Goal: Information Seeking & Learning: Learn about a topic

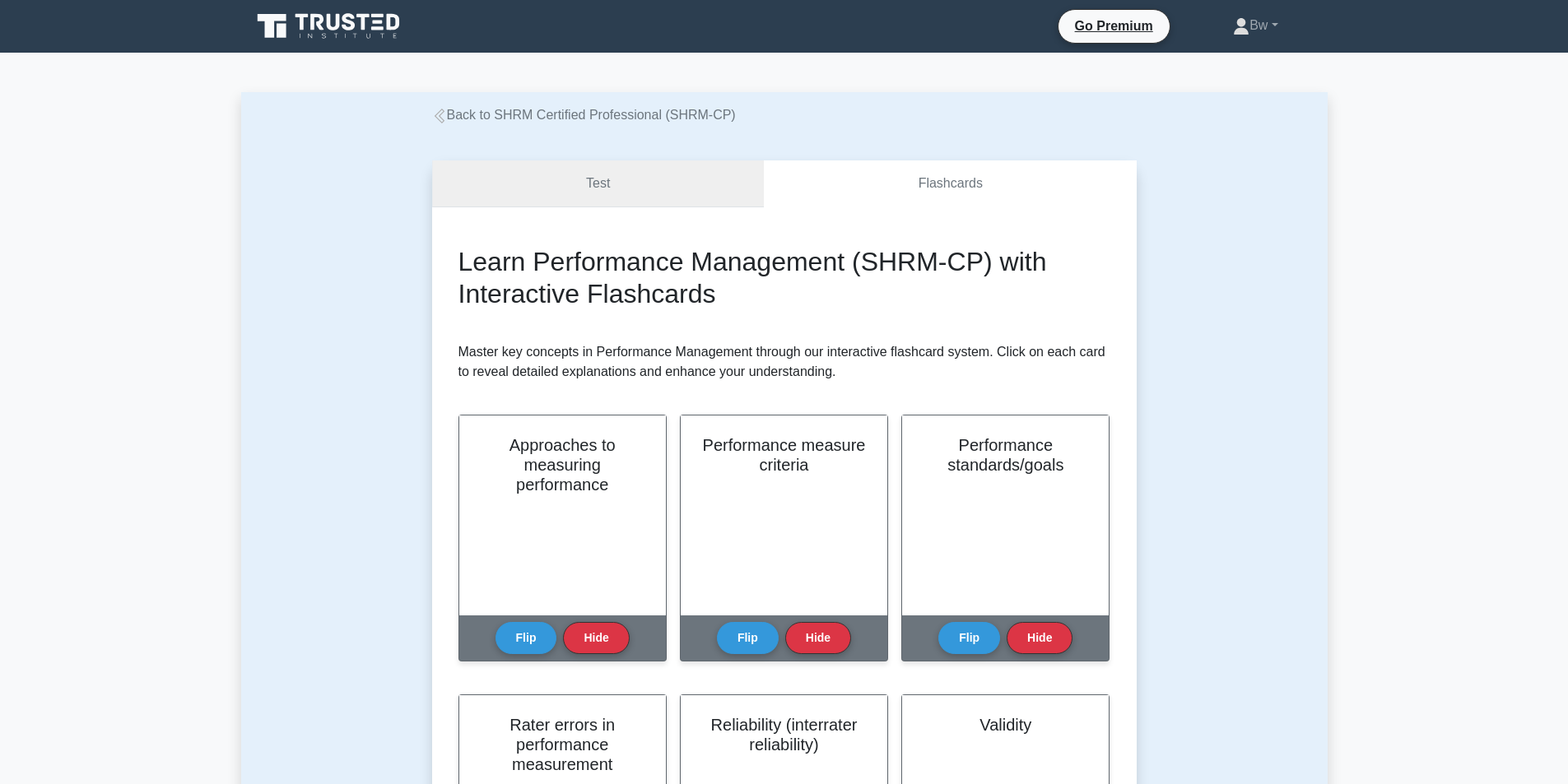
click at [610, 177] on link "Test" at bounding box center [598, 184] width 333 height 47
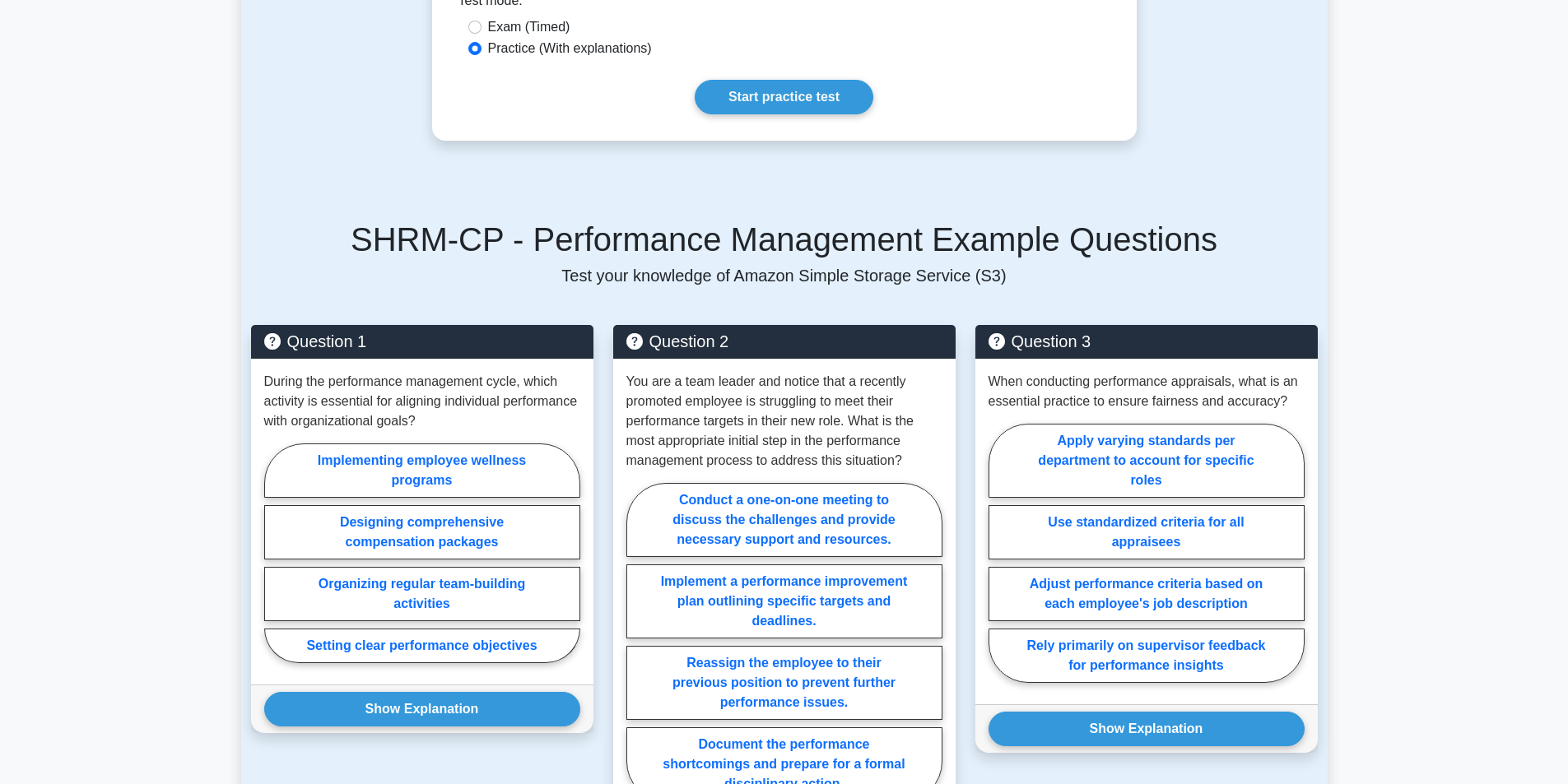
scroll to position [1070, 0]
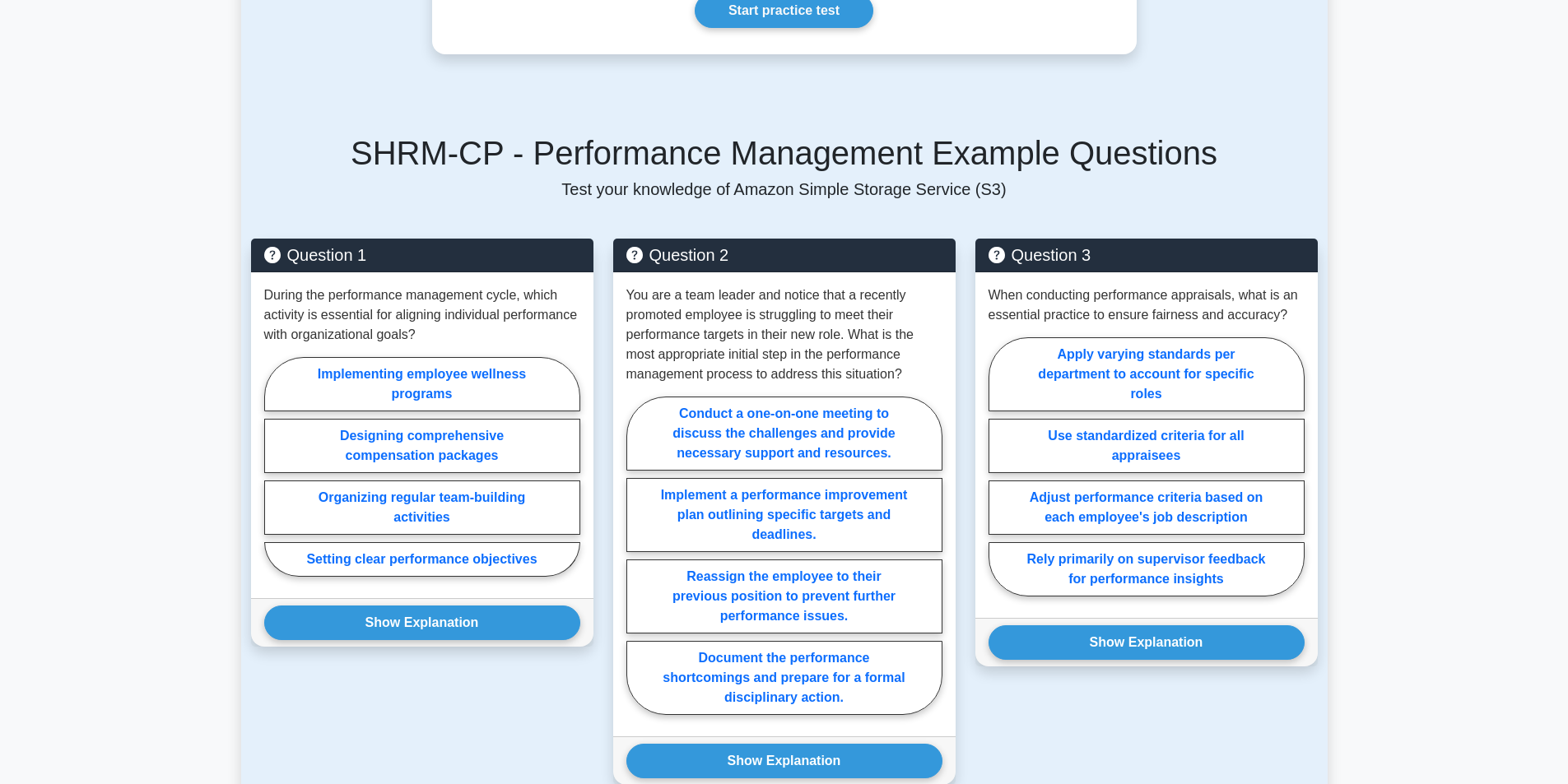
click at [218, 342] on main "Back to SHRM Certified Professional (SHRM-CP) Test Flashcards Performance Manag…" at bounding box center [784, 204] width 1568 height 2443
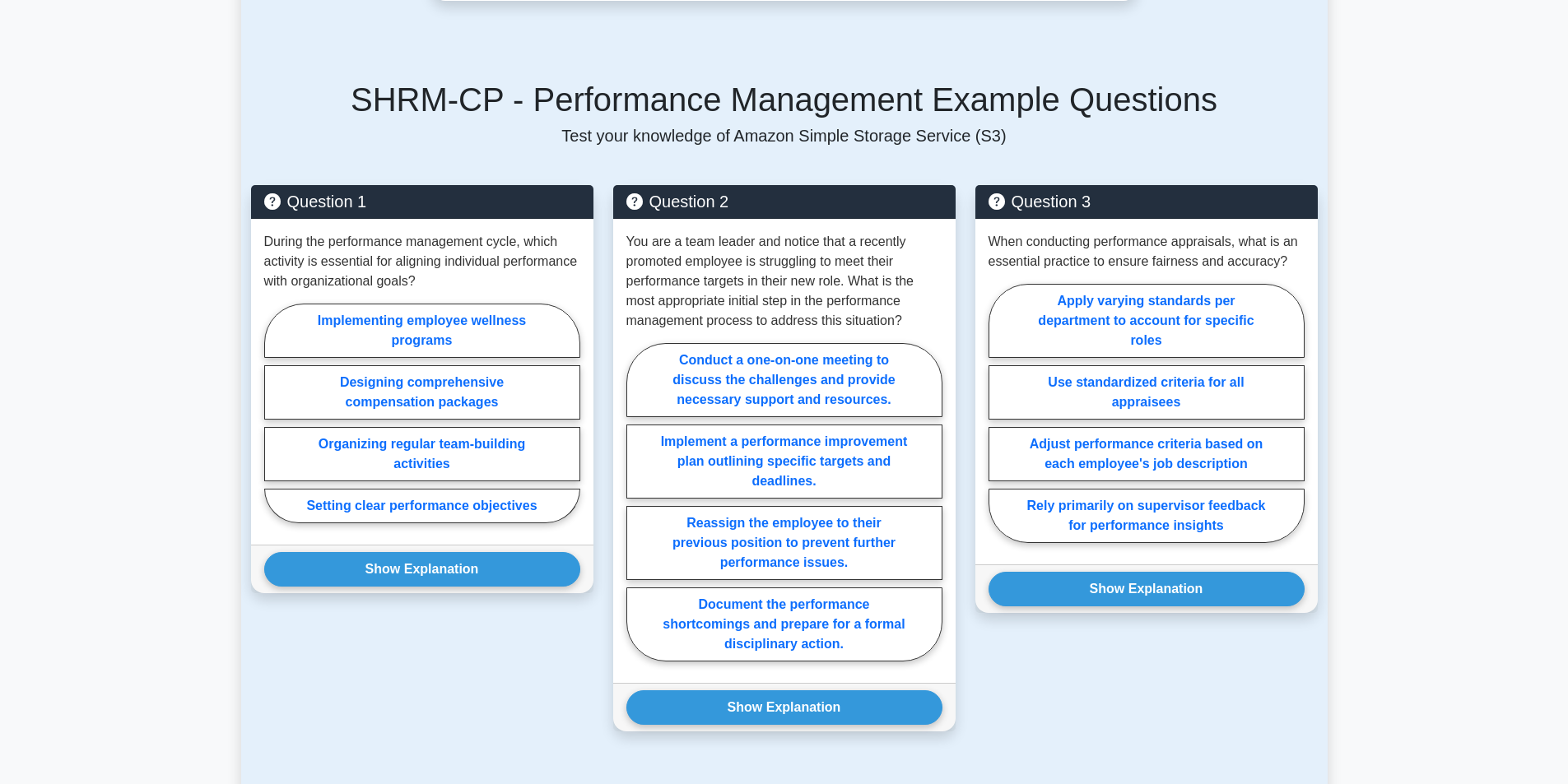
scroll to position [1152, 0]
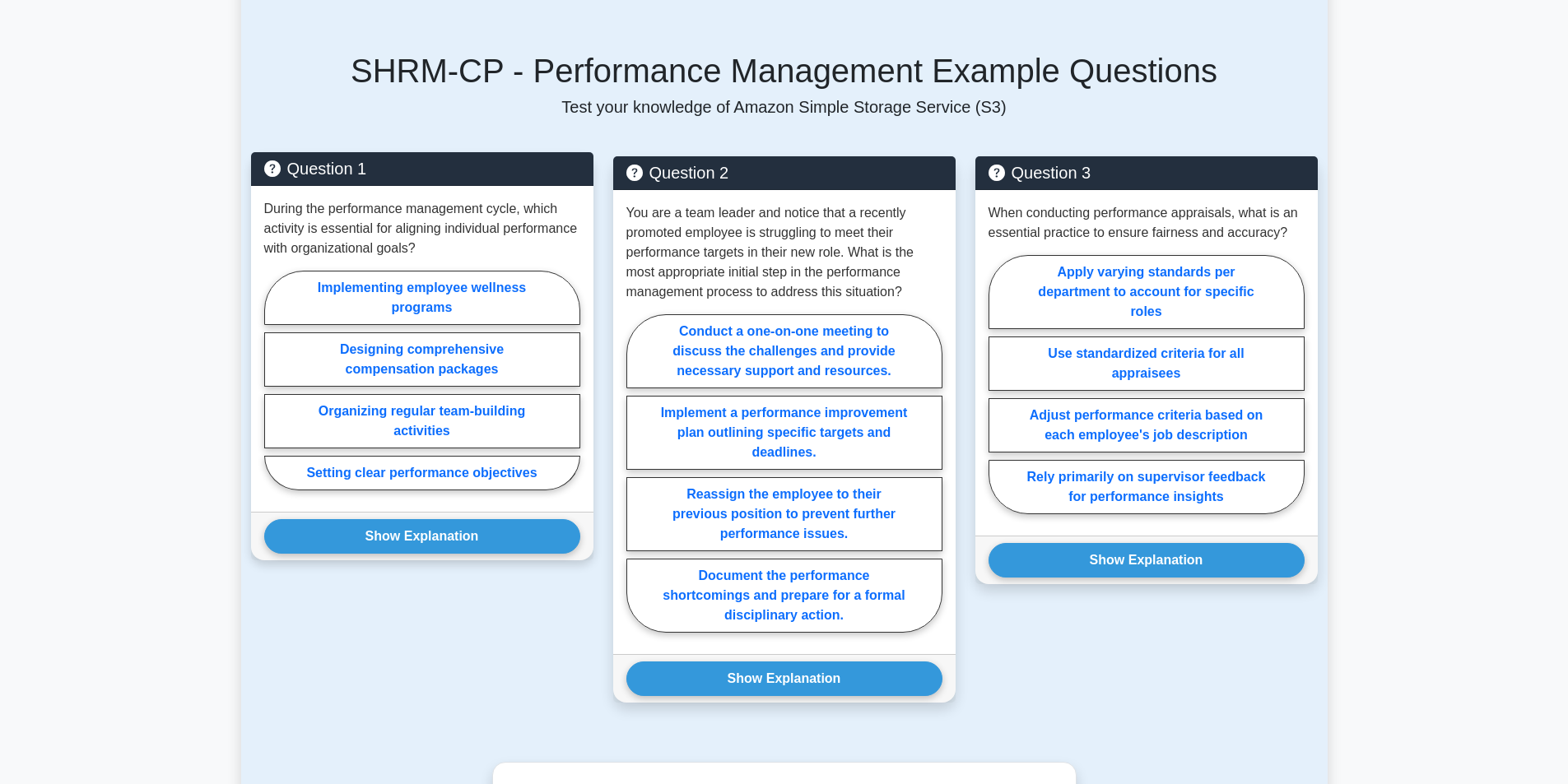
click at [401, 258] on p "During the performance management cycle, which activity is essential for aligni…" at bounding box center [422, 228] width 316 height 59
click at [431, 486] on label "Setting clear performance objectives" at bounding box center [422, 473] width 316 height 34
click at [275, 391] on input "Setting clear performance objectives" at bounding box center [269, 386] width 11 height 11
radio input "true"
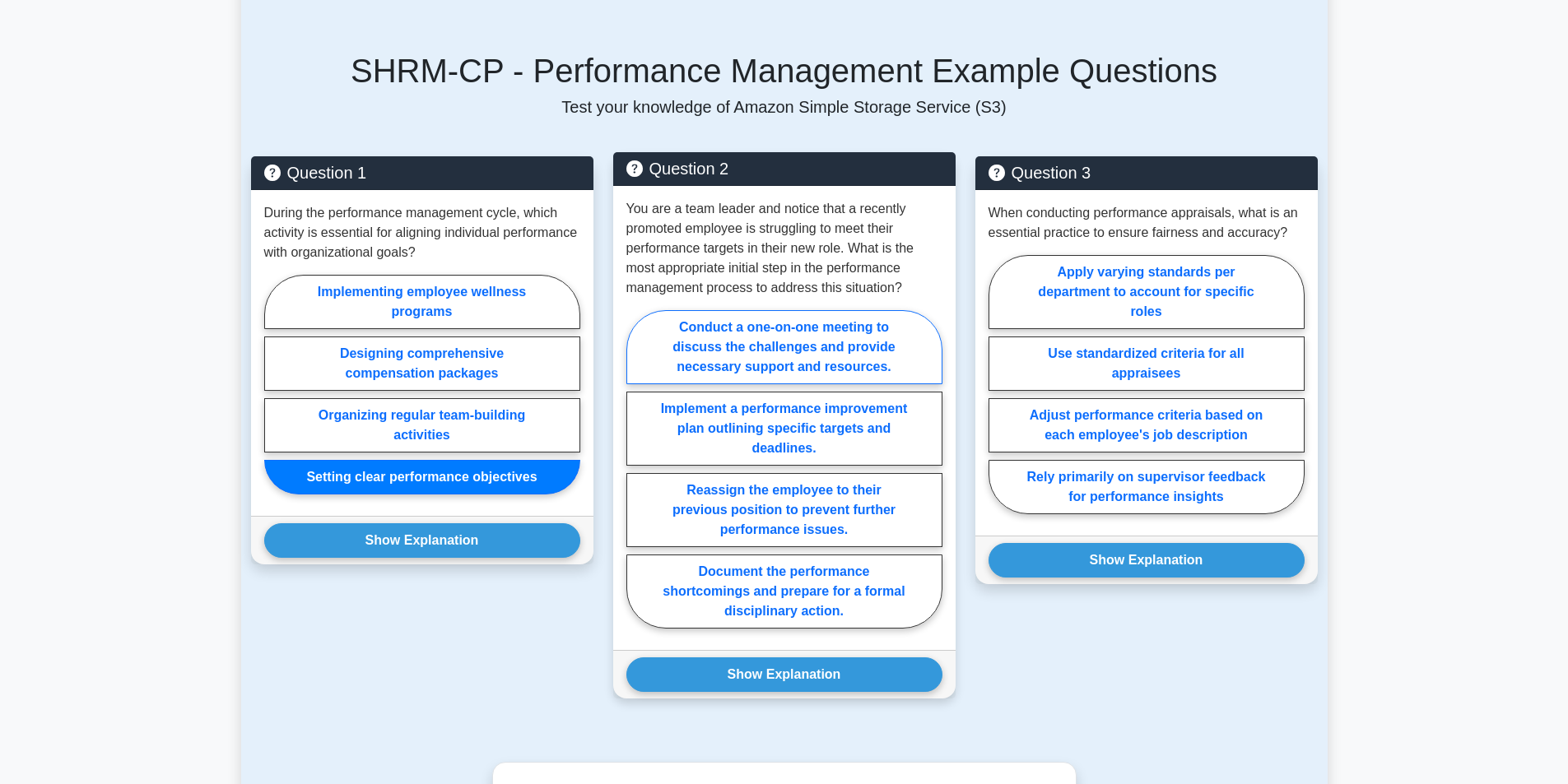
click at [769, 385] on label "Conduct a one-on-one meeting to discuss the challenges and provide necessary su…" at bounding box center [785, 347] width 316 height 74
click at [637, 469] on input "Conduct a one-on-one meeting to discuss the challenges and provide necessary su…" at bounding box center [632, 475] width 11 height 11
radio input "true"
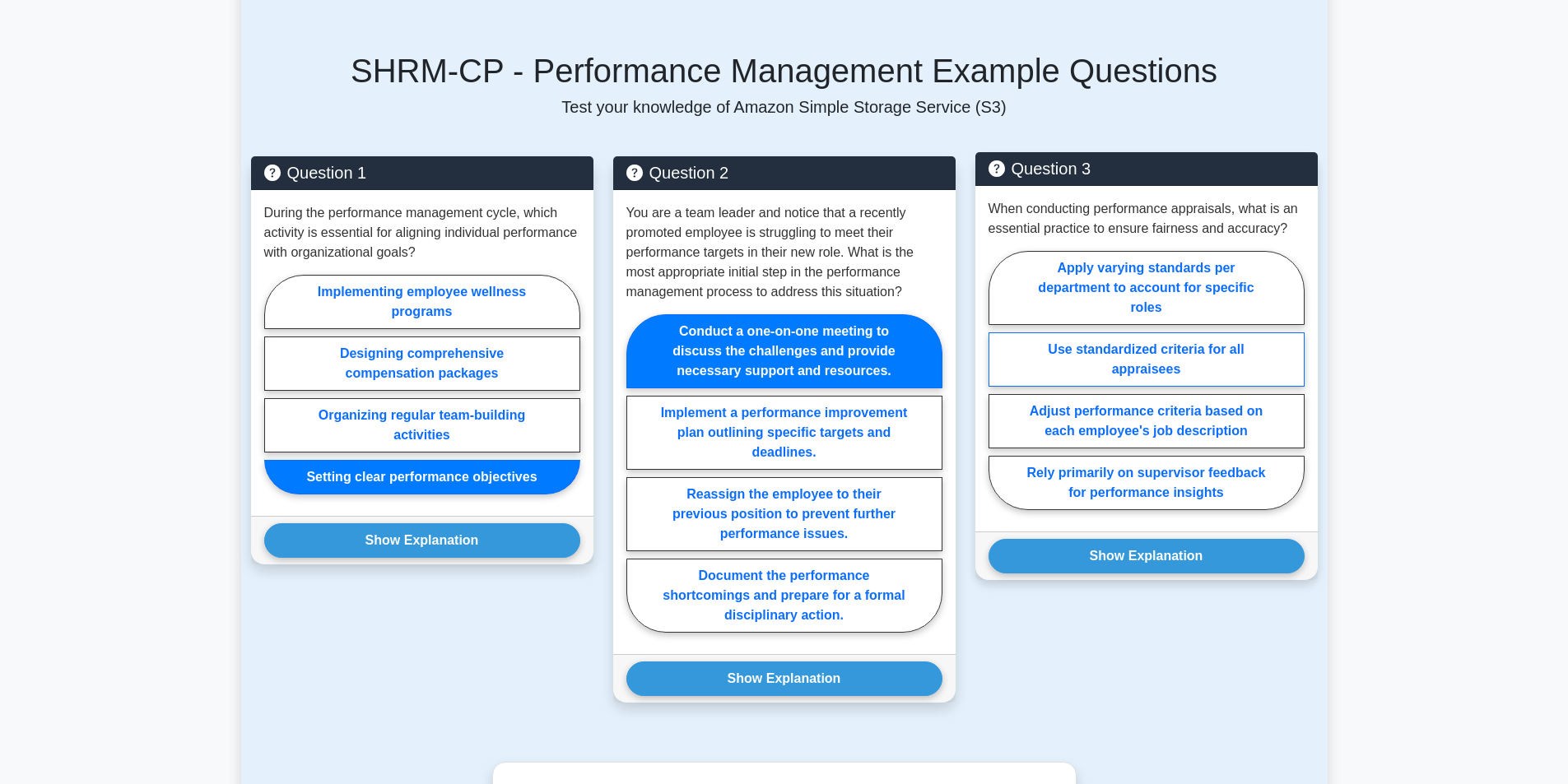
click at [1093, 386] on label "Use standardized criteria for all appraisees" at bounding box center [1147, 360] width 316 height 55
click at [999, 388] on input "Use standardized criteria for all appraisees" at bounding box center [993, 386] width 11 height 11
radio input "true"
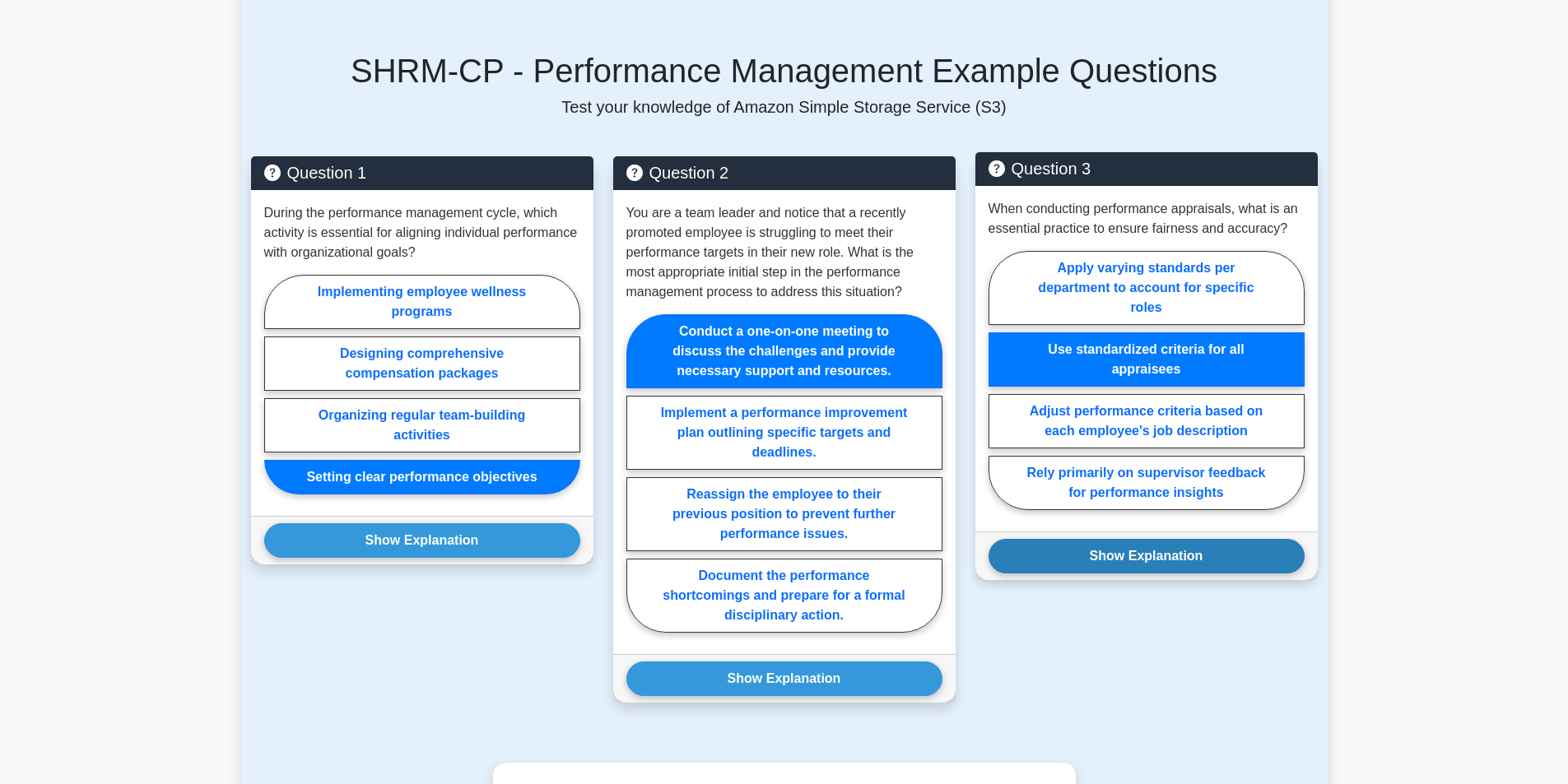
click at [1047, 567] on button "Show Explanation" at bounding box center [1147, 557] width 316 height 34
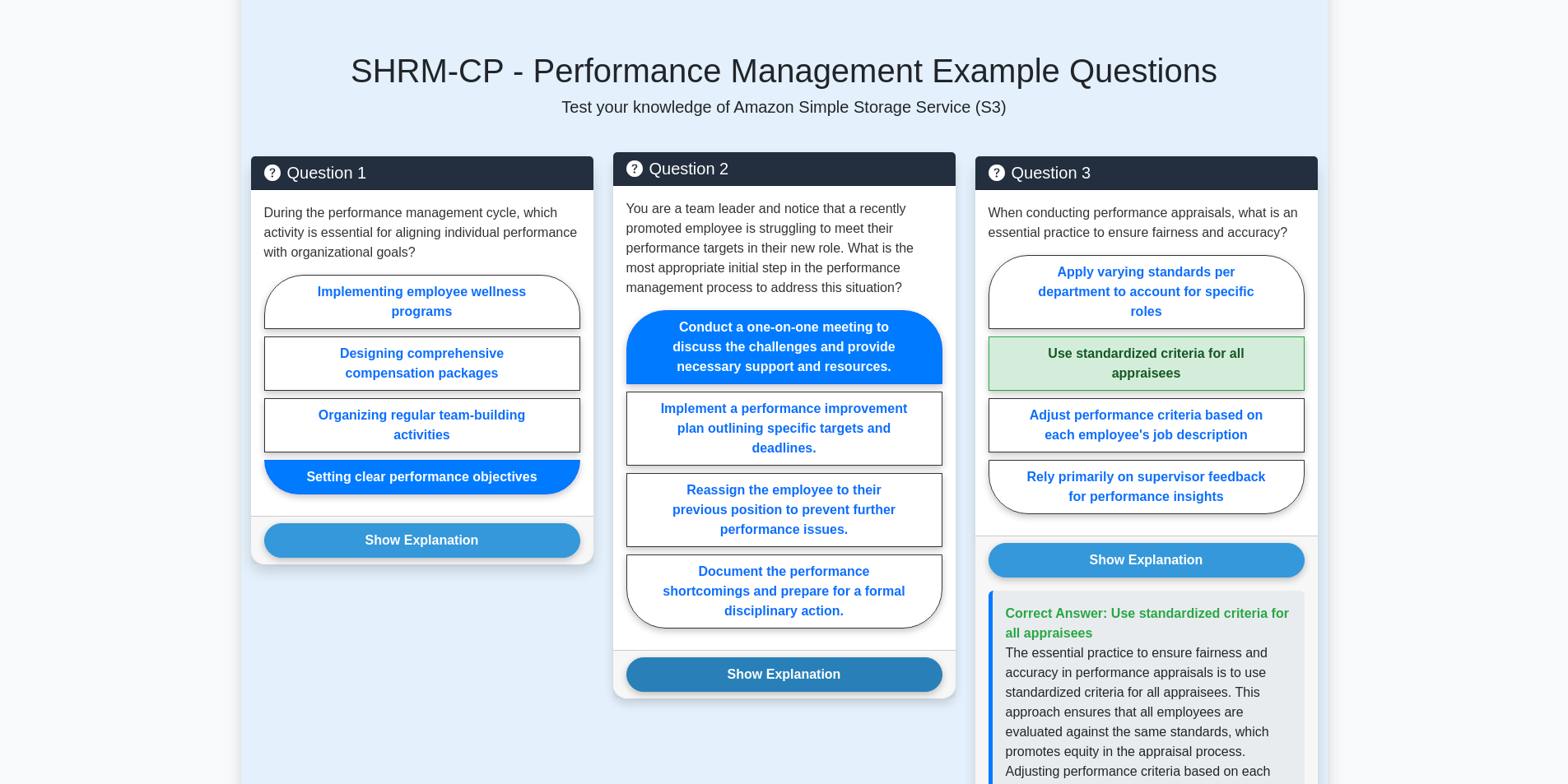
click at [881, 693] on button "Show Explanation" at bounding box center [785, 675] width 316 height 34
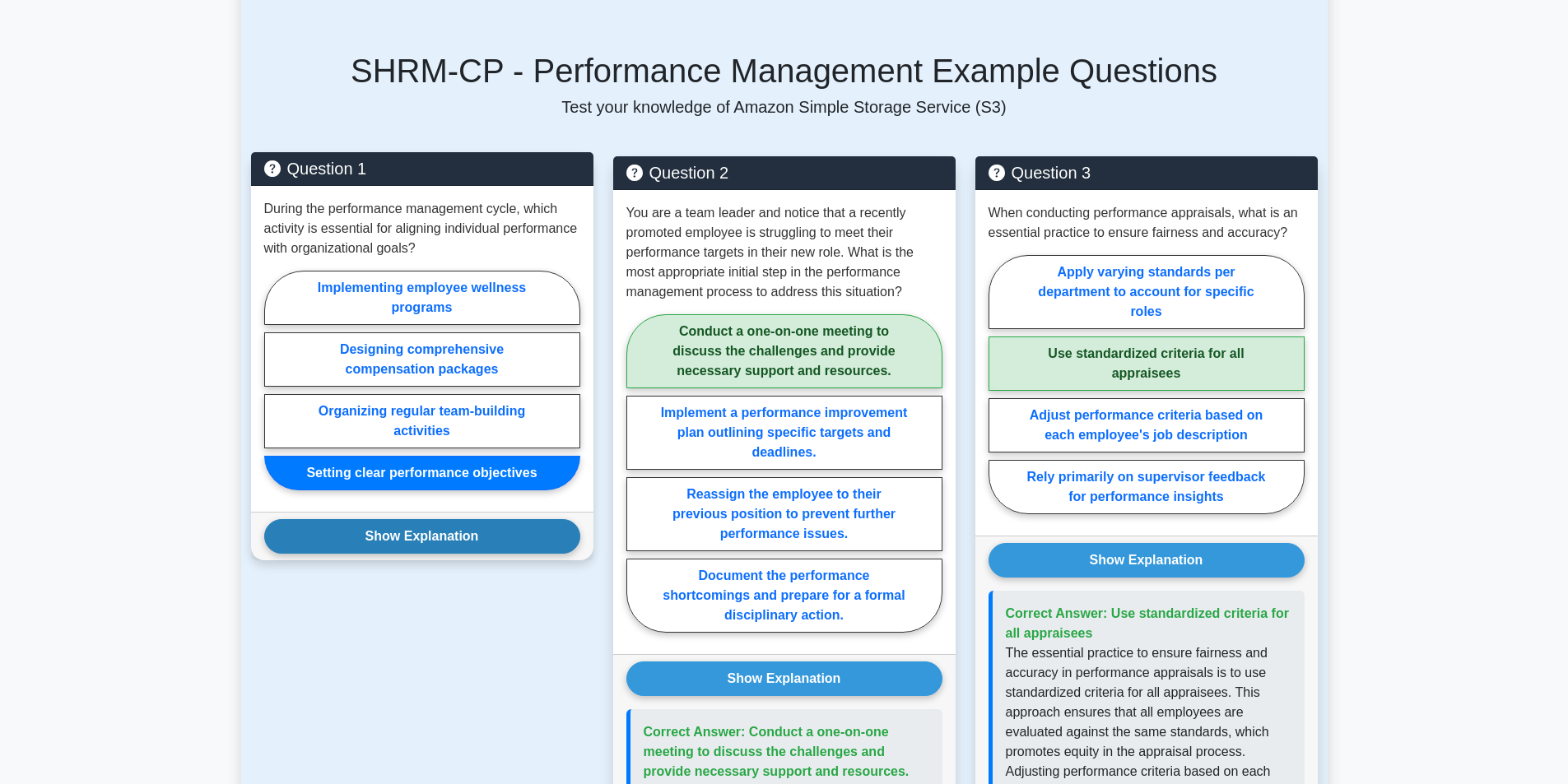
click at [457, 554] on button "Show Explanation" at bounding box center [422, 536] width 316 height 34
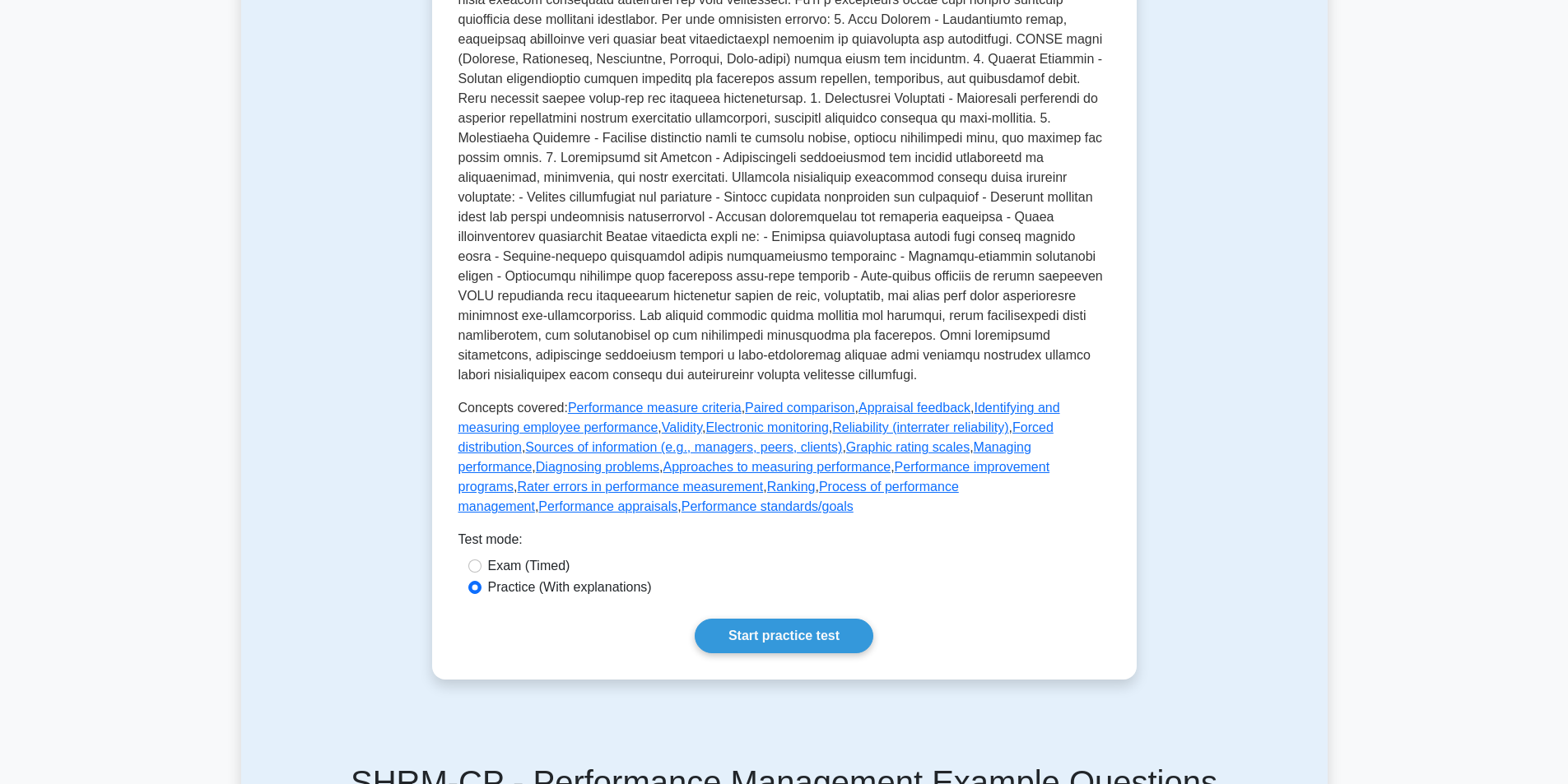
scroll to position [411, 0]
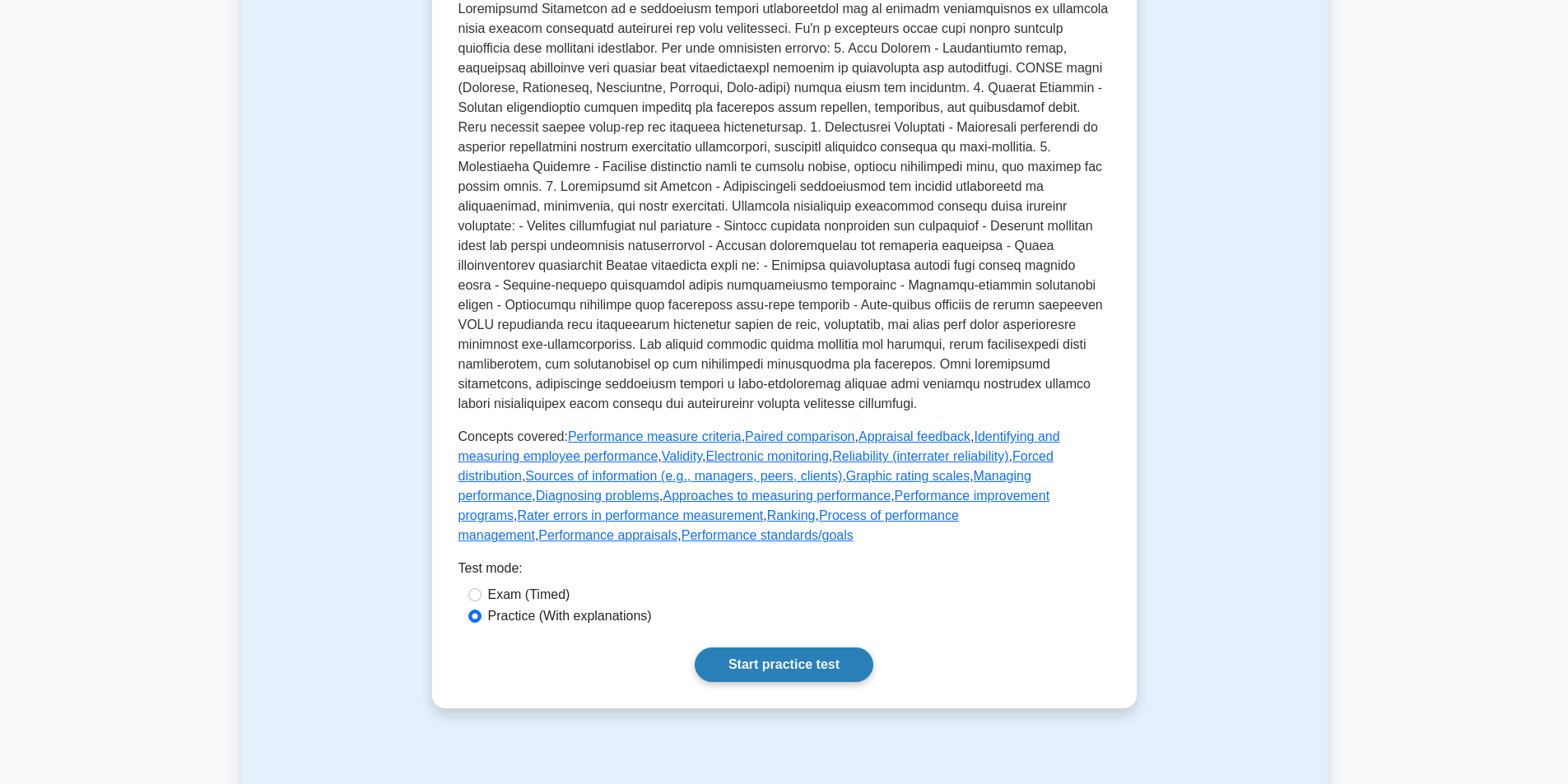
click at [794, 682] on link "Start practice test" at bounding box center [784, 665] width 179 height 34
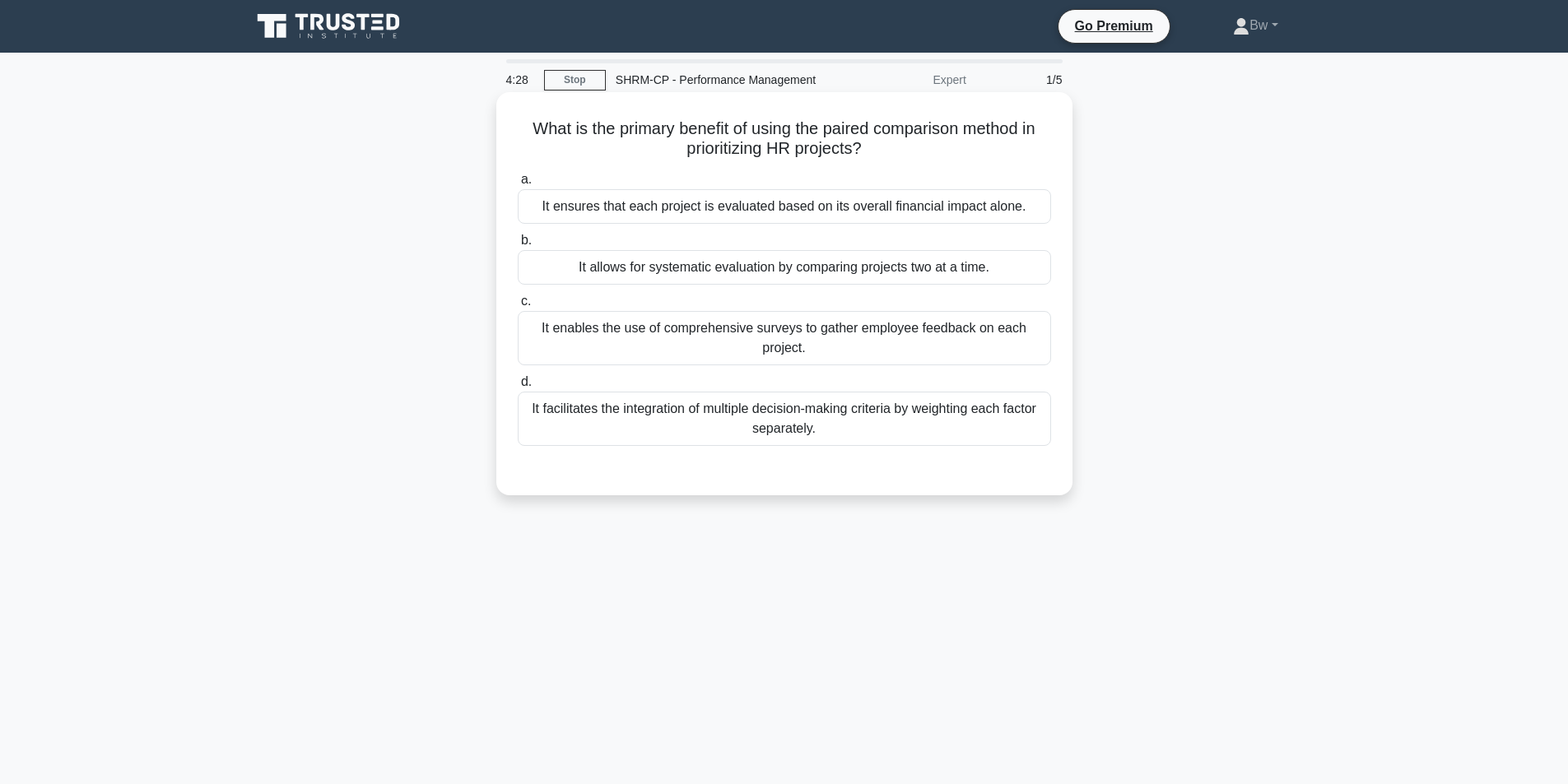
click at [675, 272] on div "It allows for systematic evaluation by comparing projects two at a time." at bounding box center [785, 268] width 533 height 34
click at [518, 246] on input "b. It allows for systematic evaluation by comparing projects two at a time." at bounding box center [518, 240] width 0 height 11
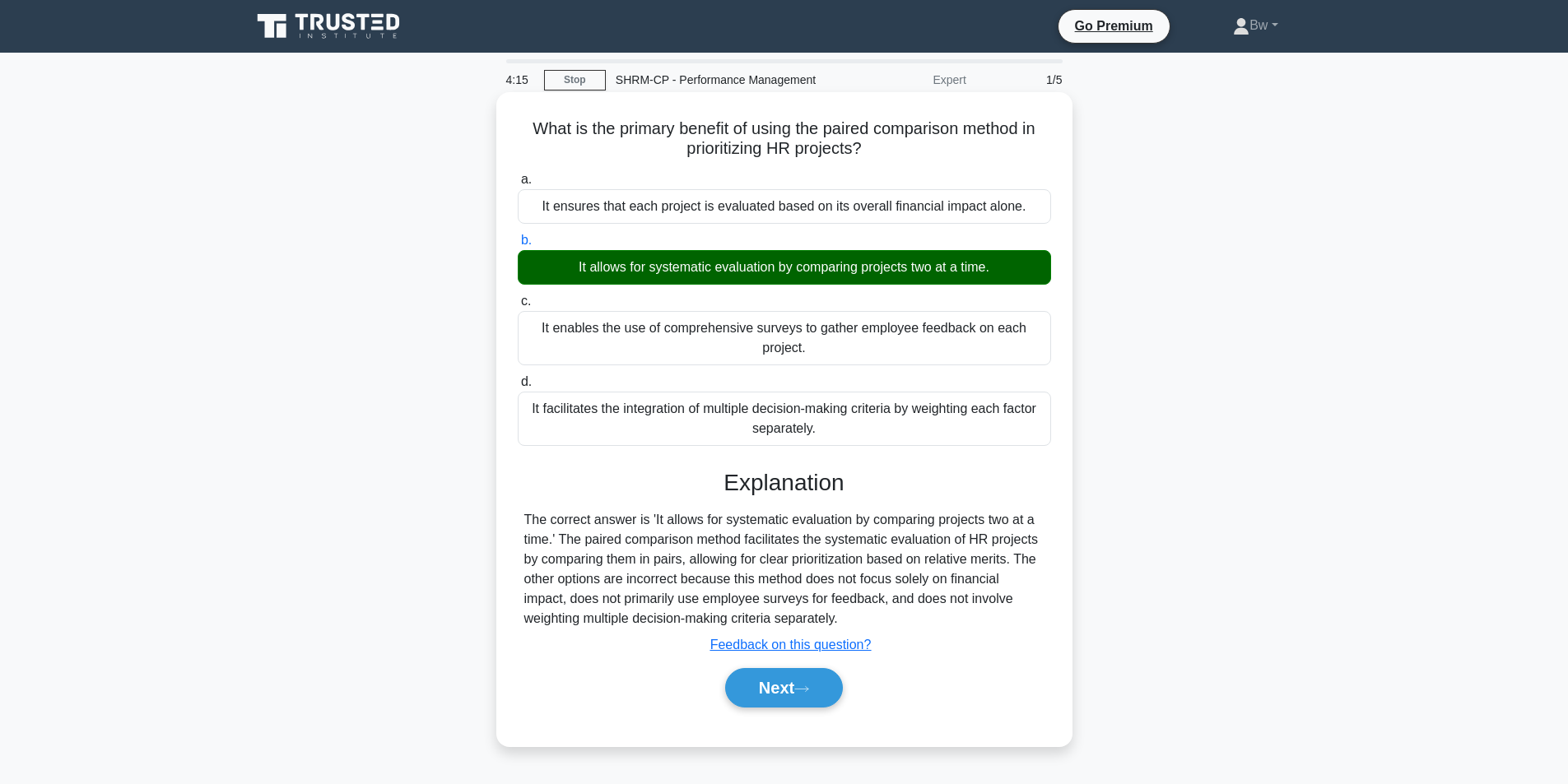
scroll to position [104, 0]
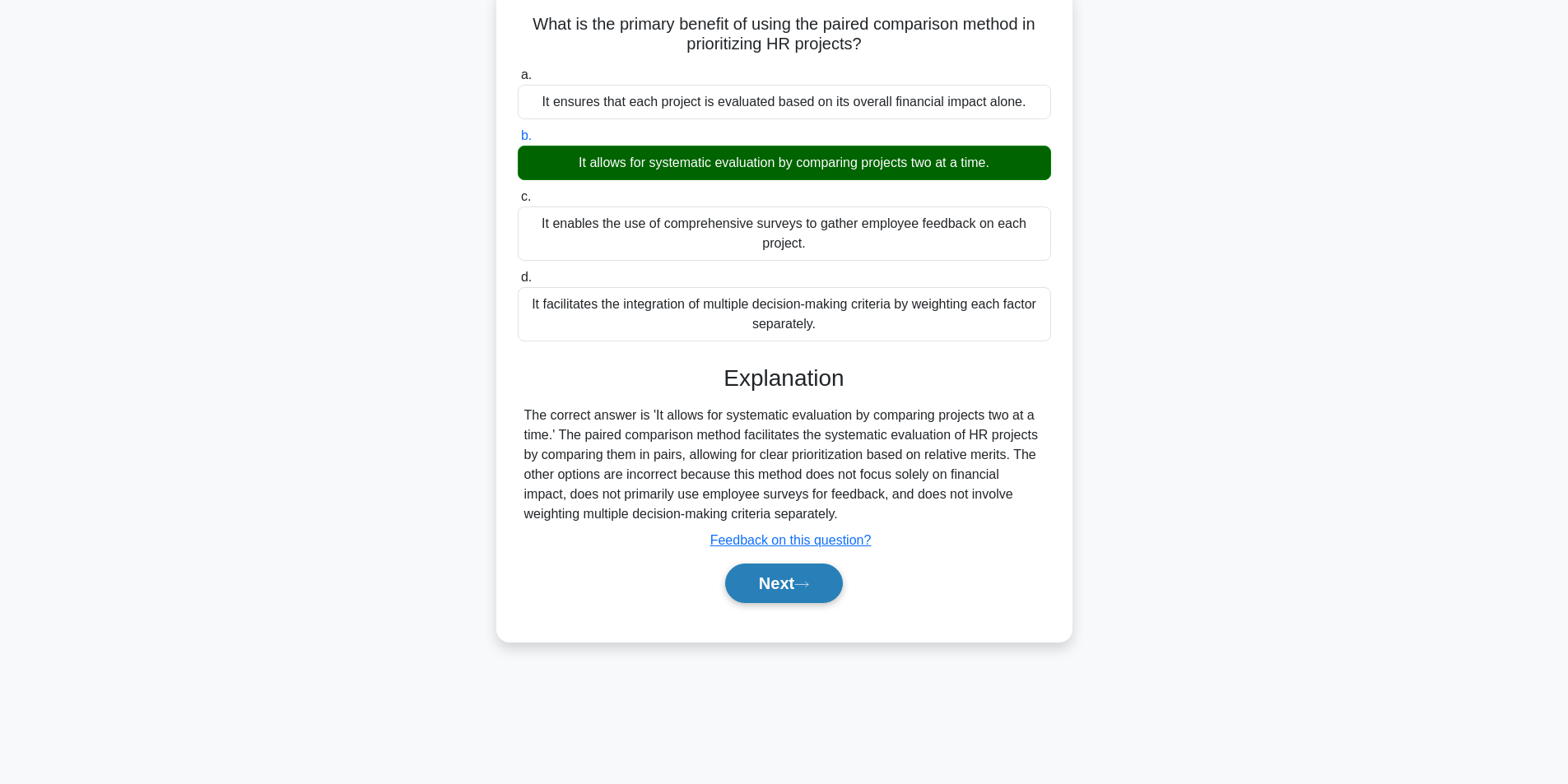
click at [771, 585] on button "Next" at bounding box center [784, 583] width 118 height 39
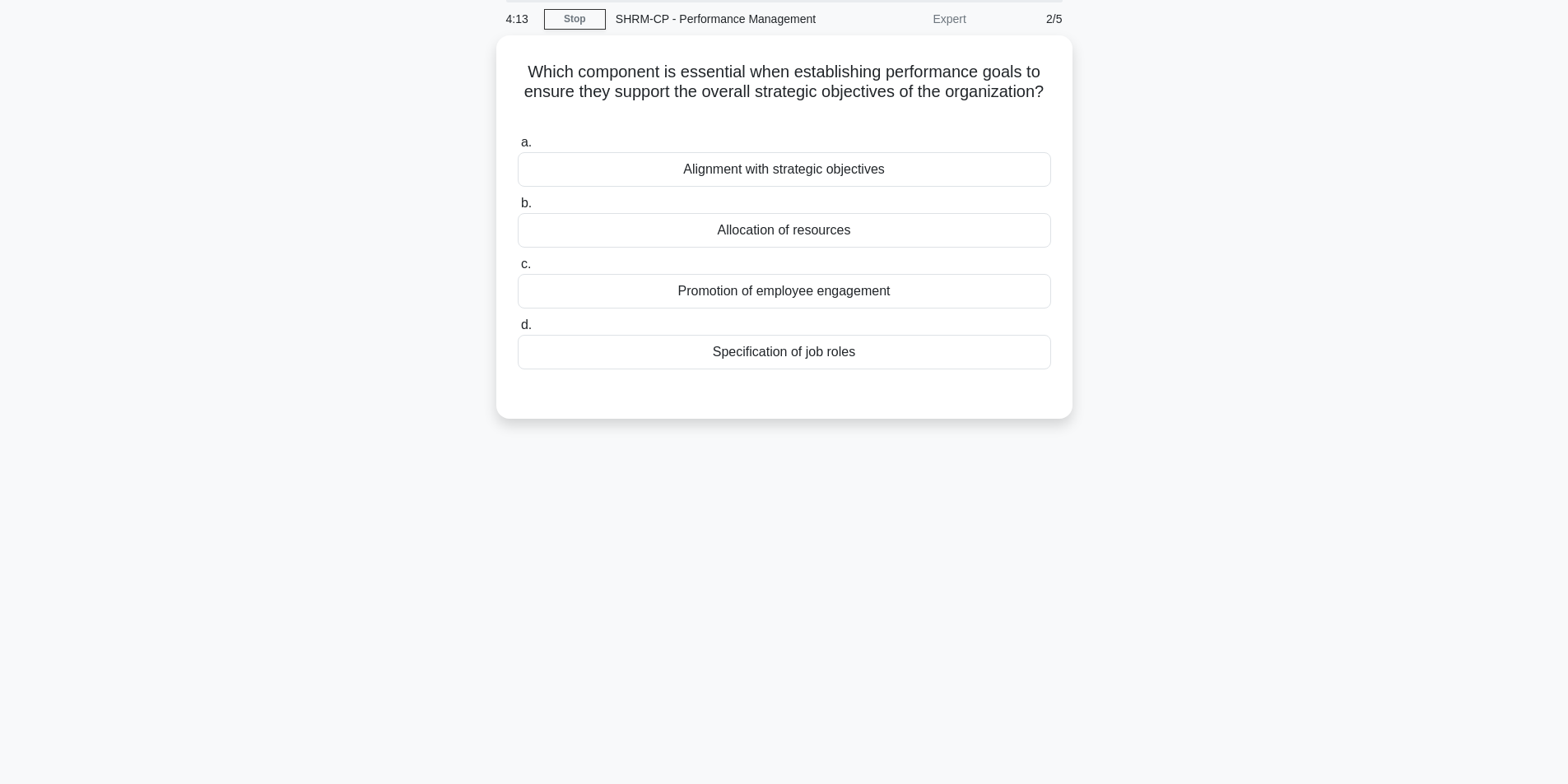
scroll to position [0, 0]
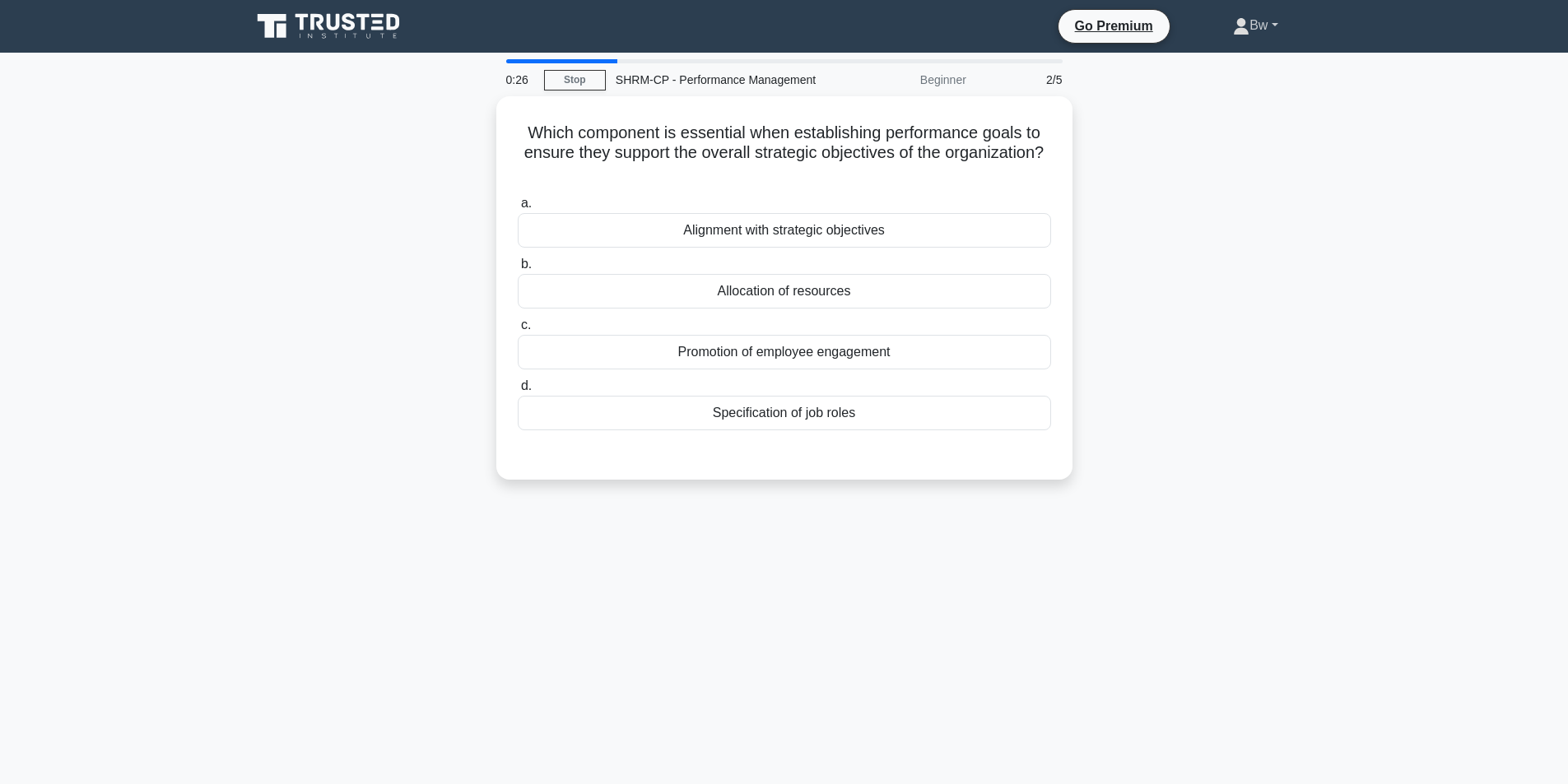
click at [1256, 37] on link "Bw" at bounding box center [1255, 26] width 123 height 33
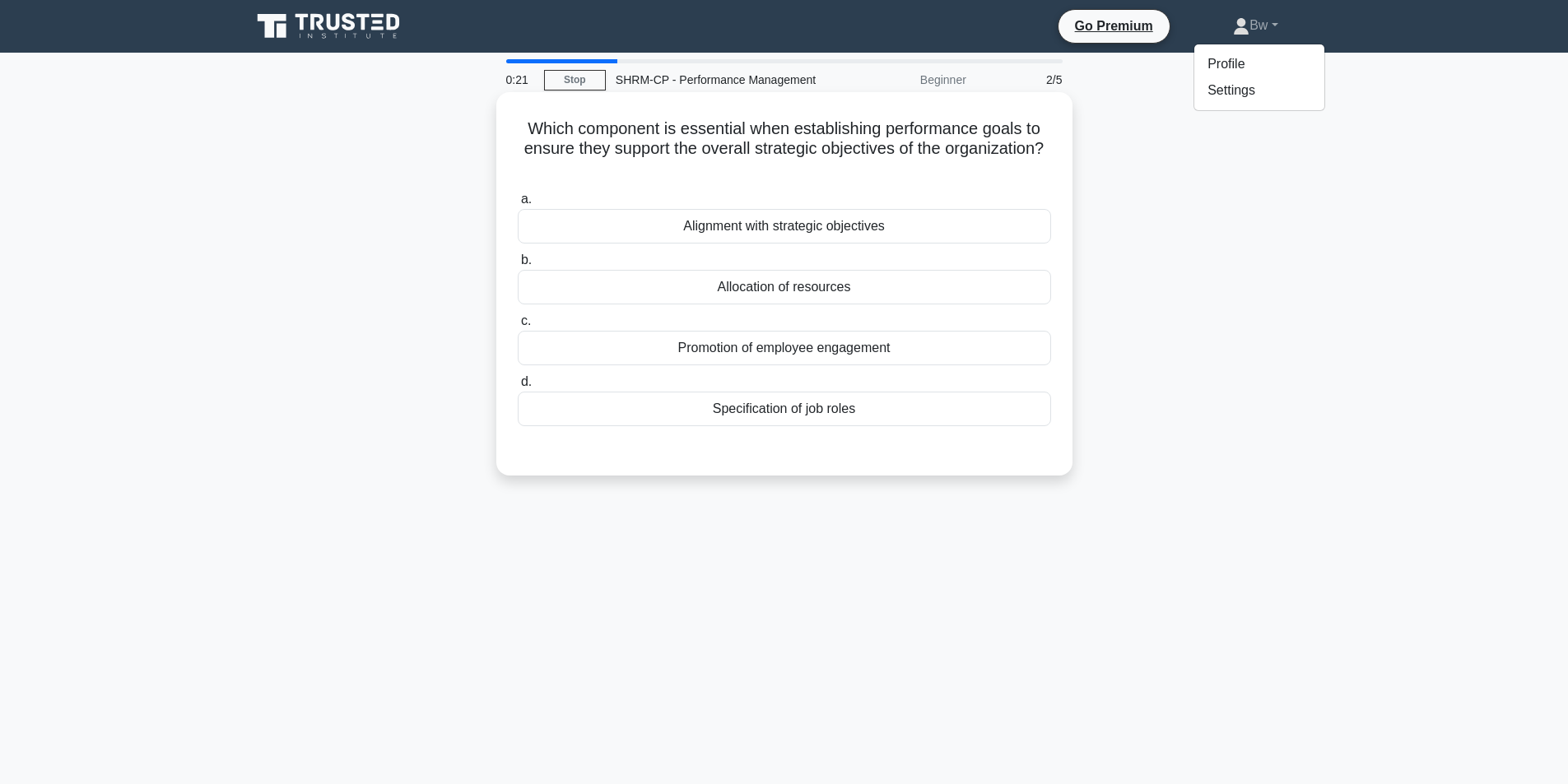
click at [676, 233] on div "Alignment with strategic objectives" at bounding box center [785, 227] width 533 height 34
click at [518, 205] on input "a. Alignment with strategic objectives" at bounding box center [518, 199] width 0 height 11
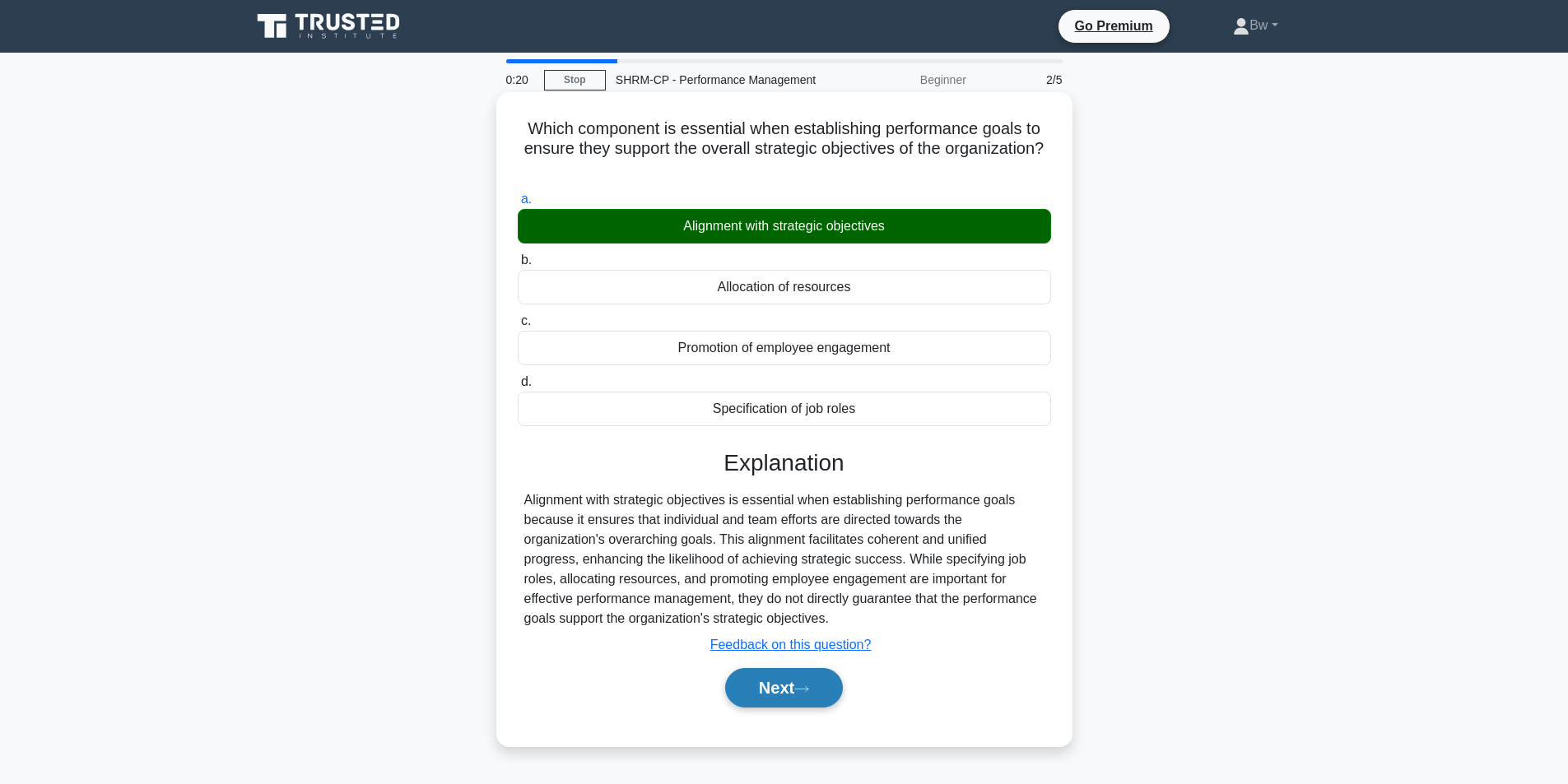
click at [748, 700] on button "Next" at bounding box center [784, 688] width 118 height 39
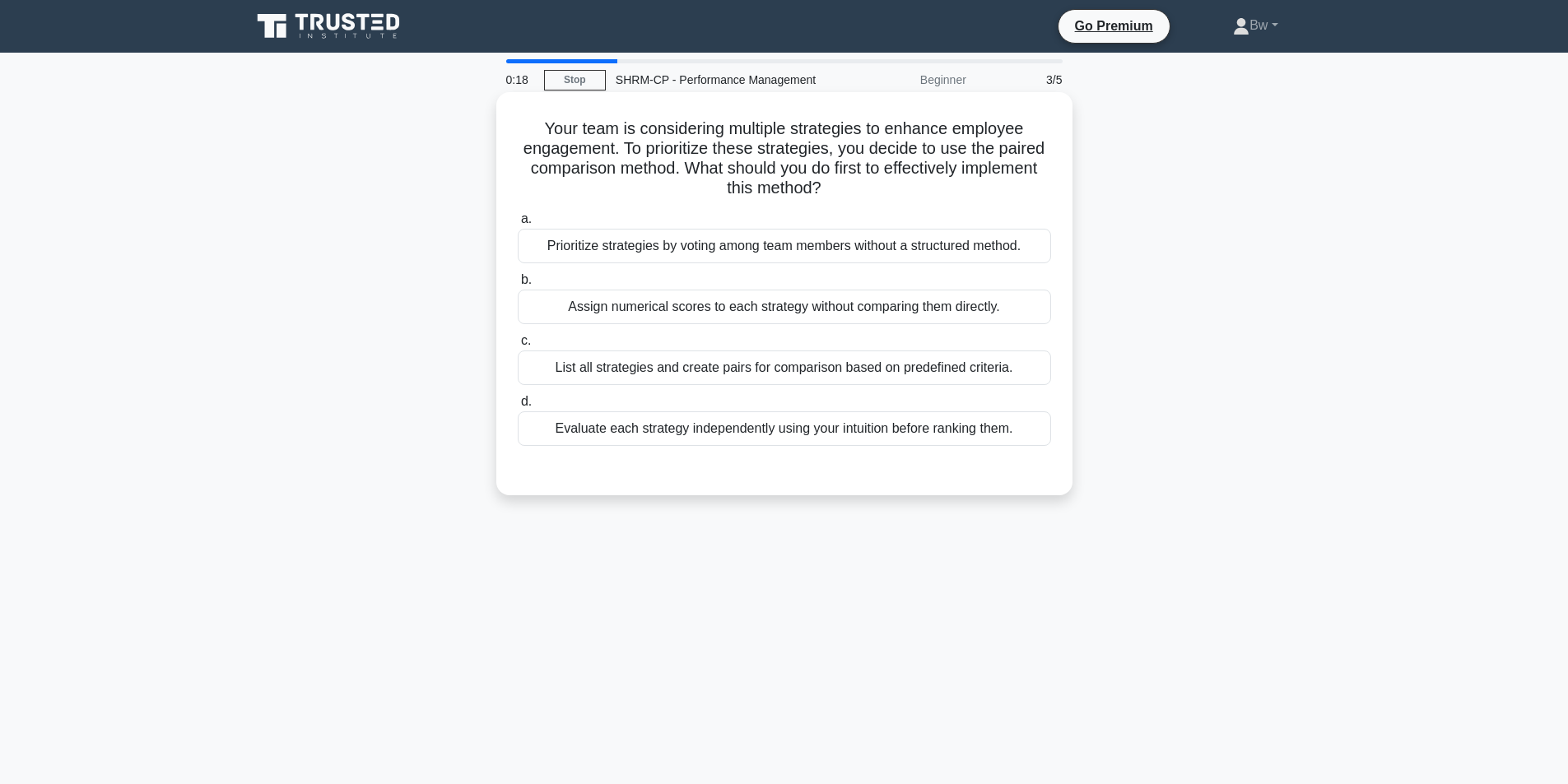
click at [678, 301] on div "Assign numerical scores to each strategy without comparing them directly." at bounding box center [785, 307] width 533 height 34
click at [518, 286] on input "b. Assign numerical scores to each strategy without comparing them directly." at bounding box center [518, 280] width 0 height 11
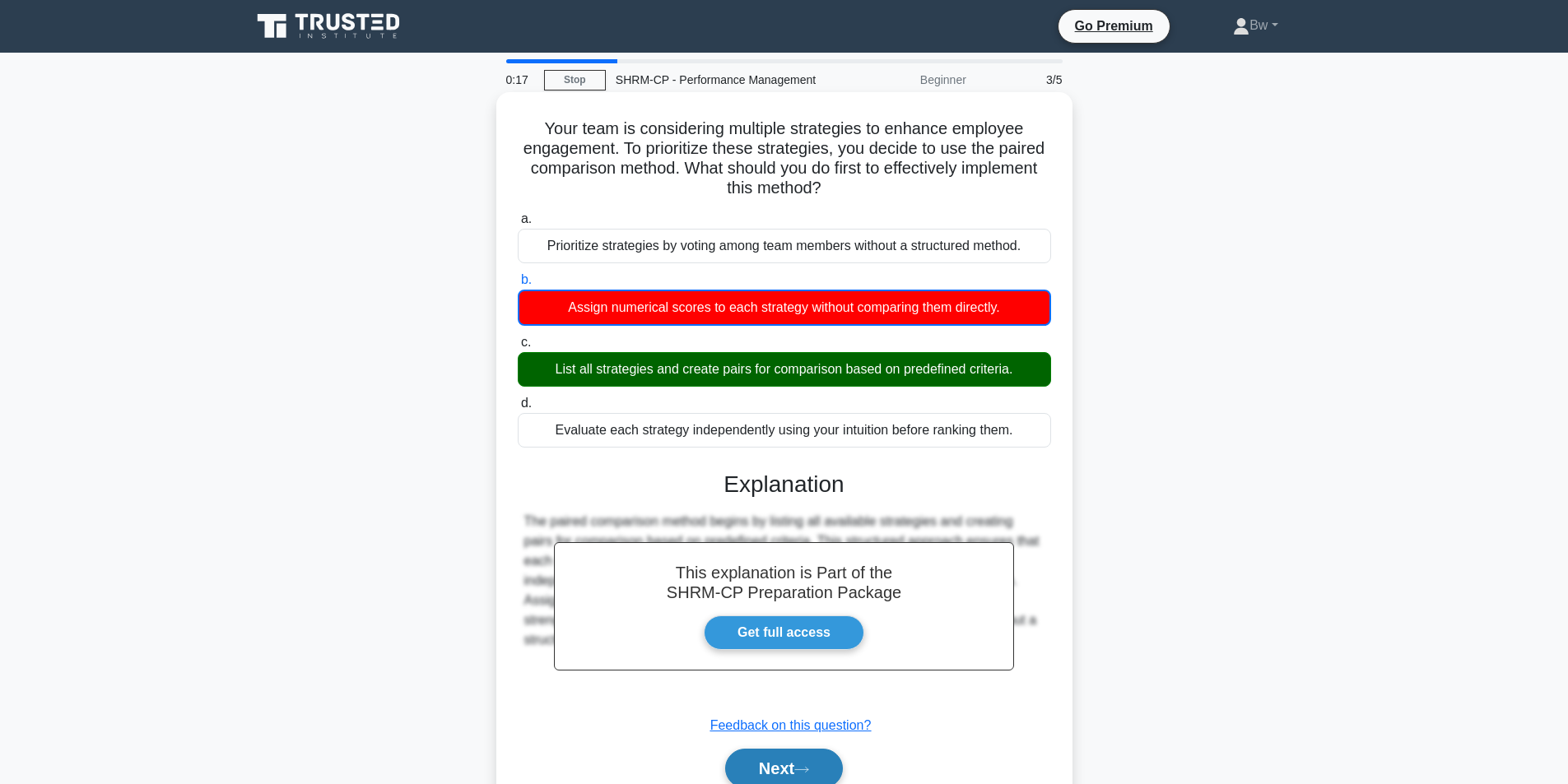
click at [795, 765] on button "Next" at bounding box center [784, 769] width 118 height 39
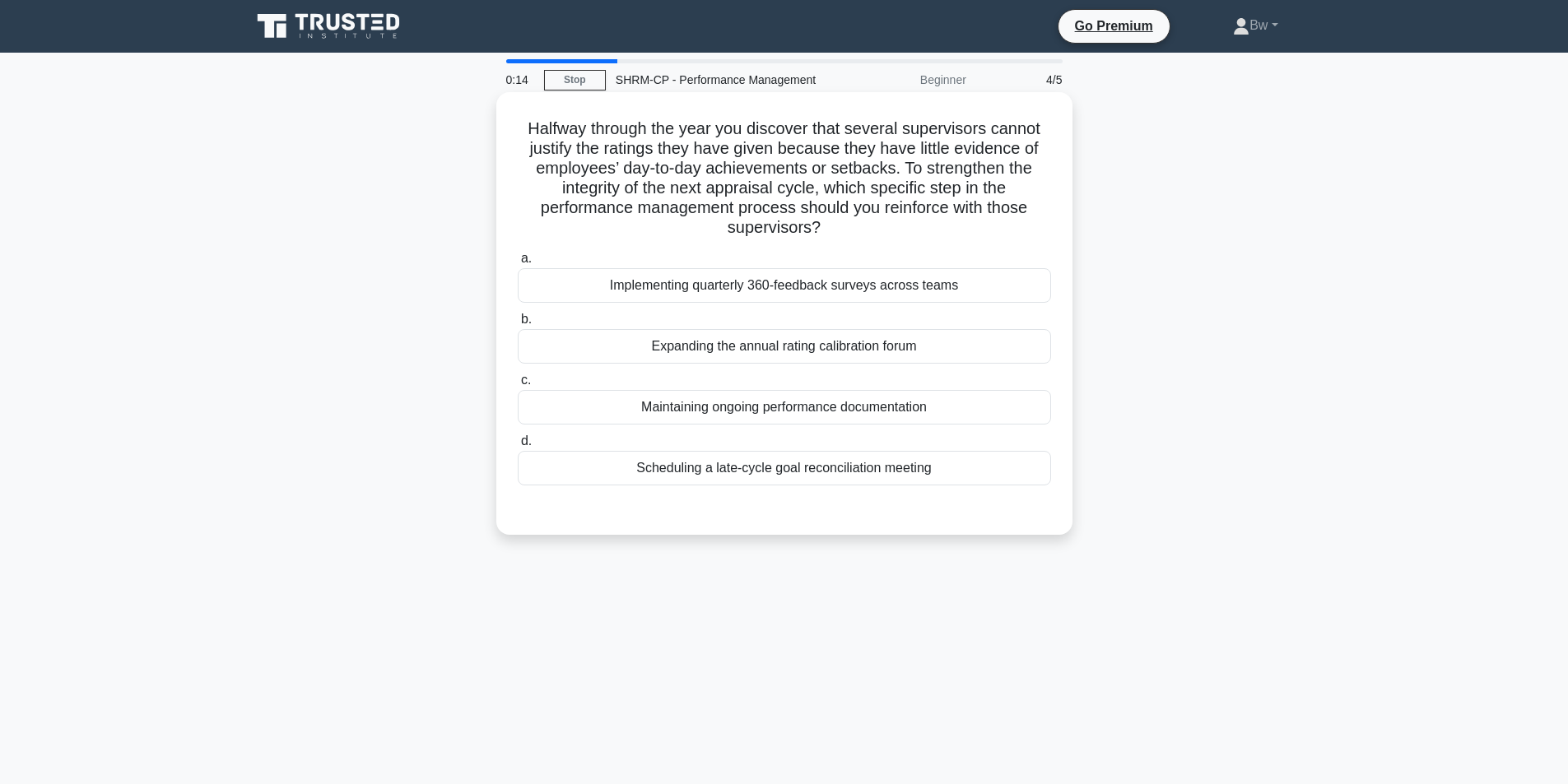
click at [752, 467] on div "Scheduling a late-cycle goal reconciliation meeting" at bounding box center [785, 469] width 533 height 34
click at [518, 447] on input "d. Scheduling a late-cycle goal reconciliation meeting" at bounding box center [518, 441] width 0 height 11
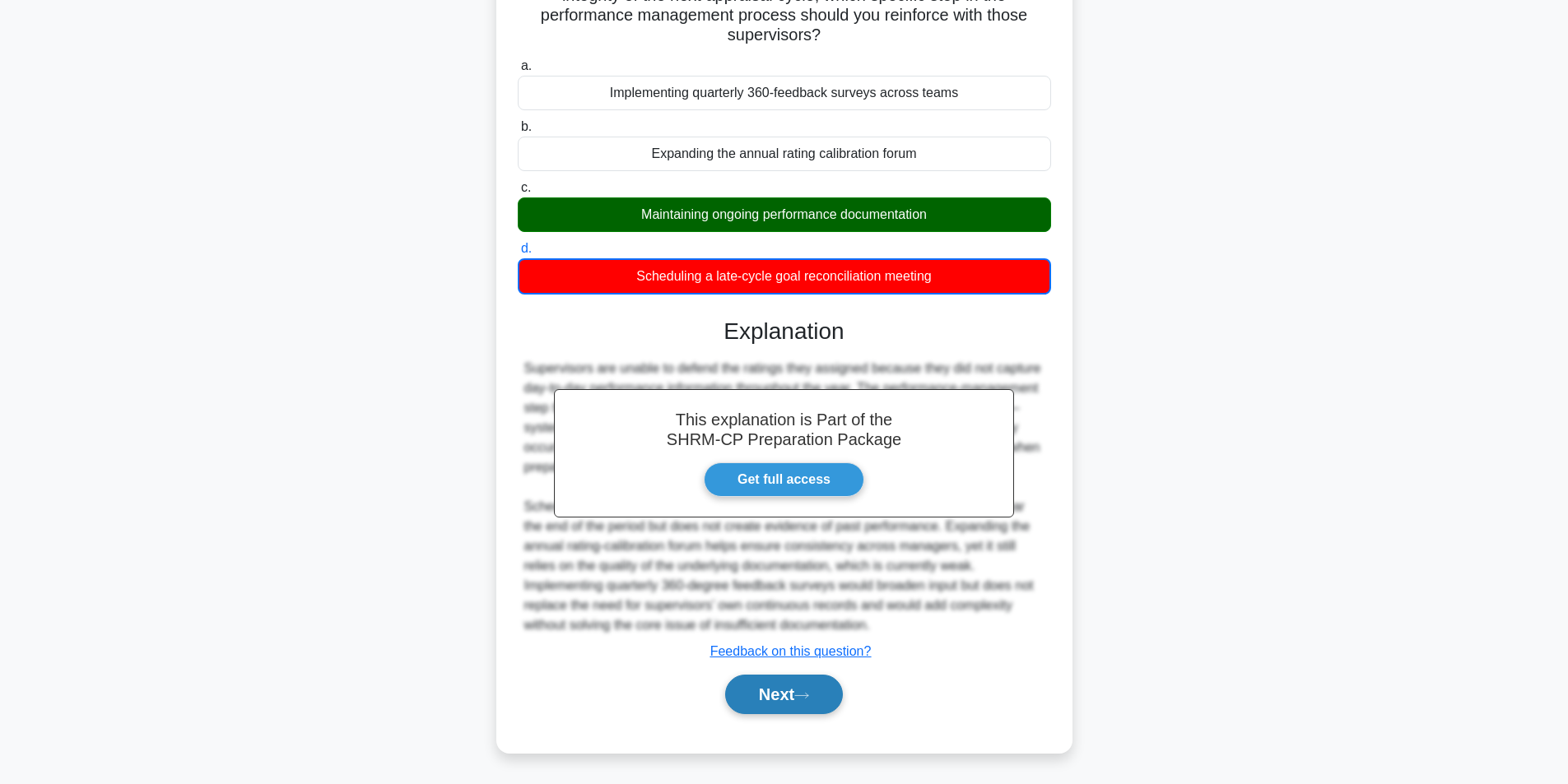
click at [778, 689] on button "Next" at bounding box center [784, 694] width 118 height 39
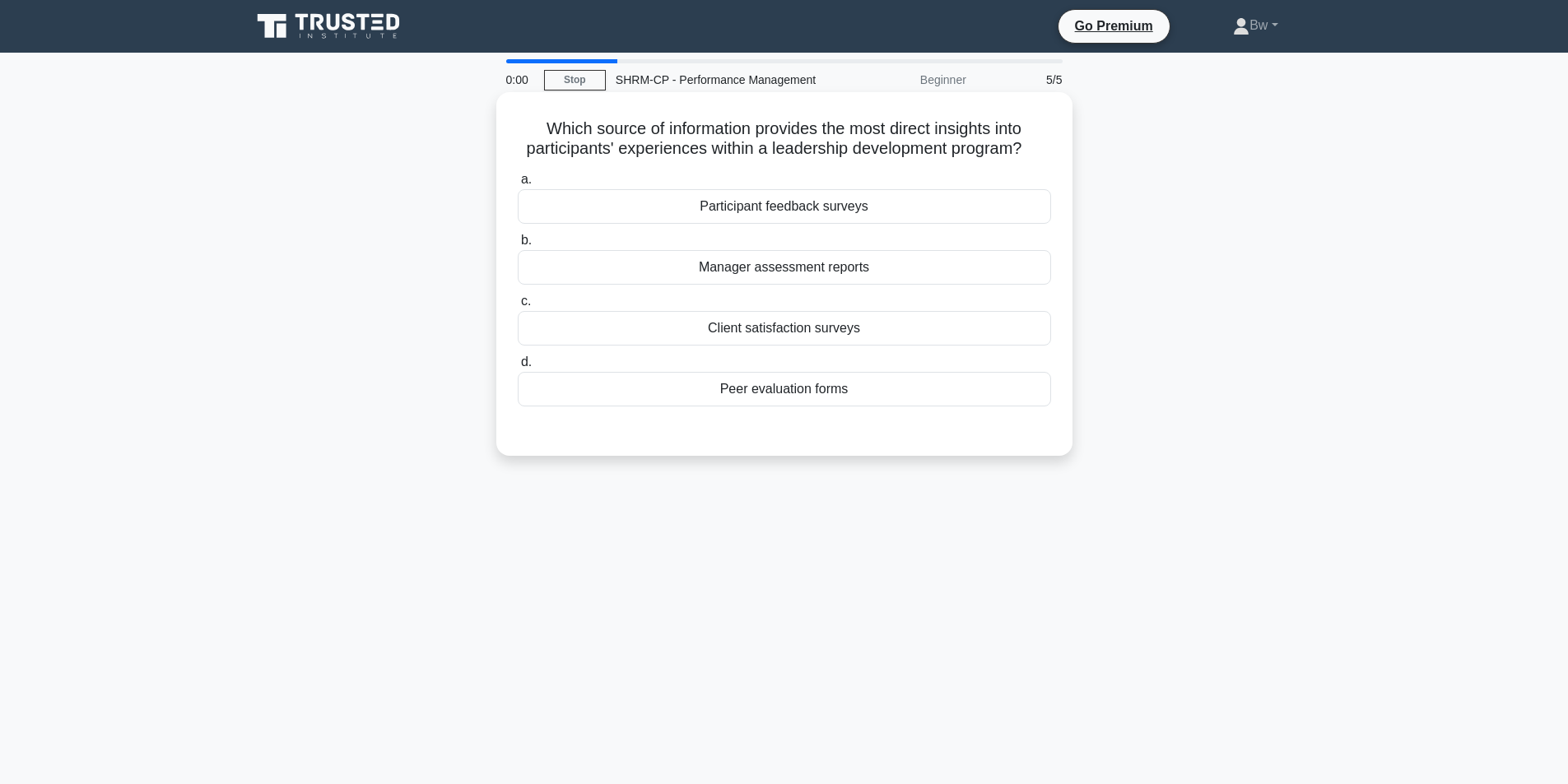
click at [881, 328] on div "Client satisfaction surveys" at bounding box center [785, 328] width 533 height 34
click at [518, 307] on input "c. Client satisfaction surveys" at bounding box center [518, 302] width 0 height 11
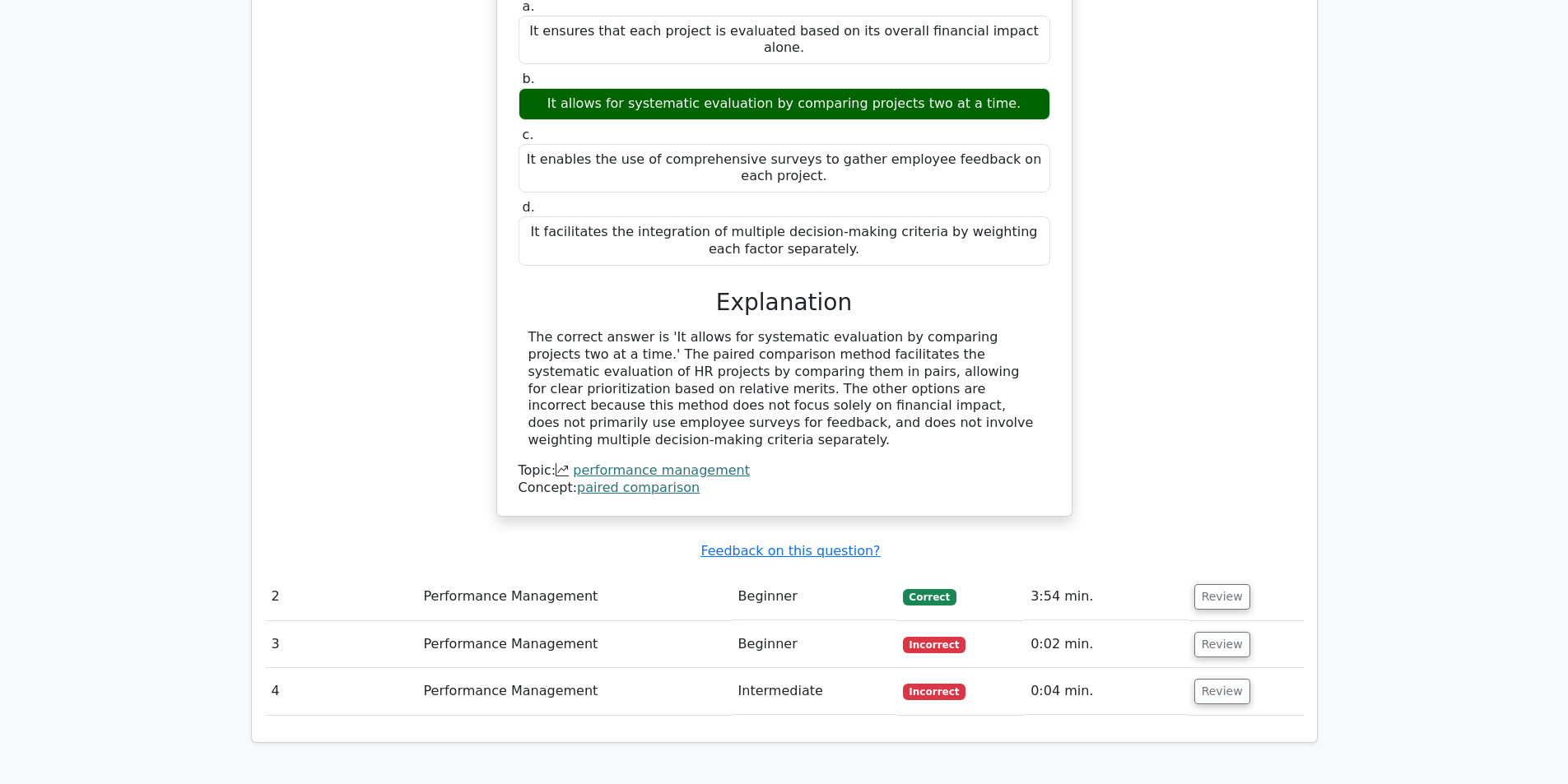
scroll to position [1966, 0]
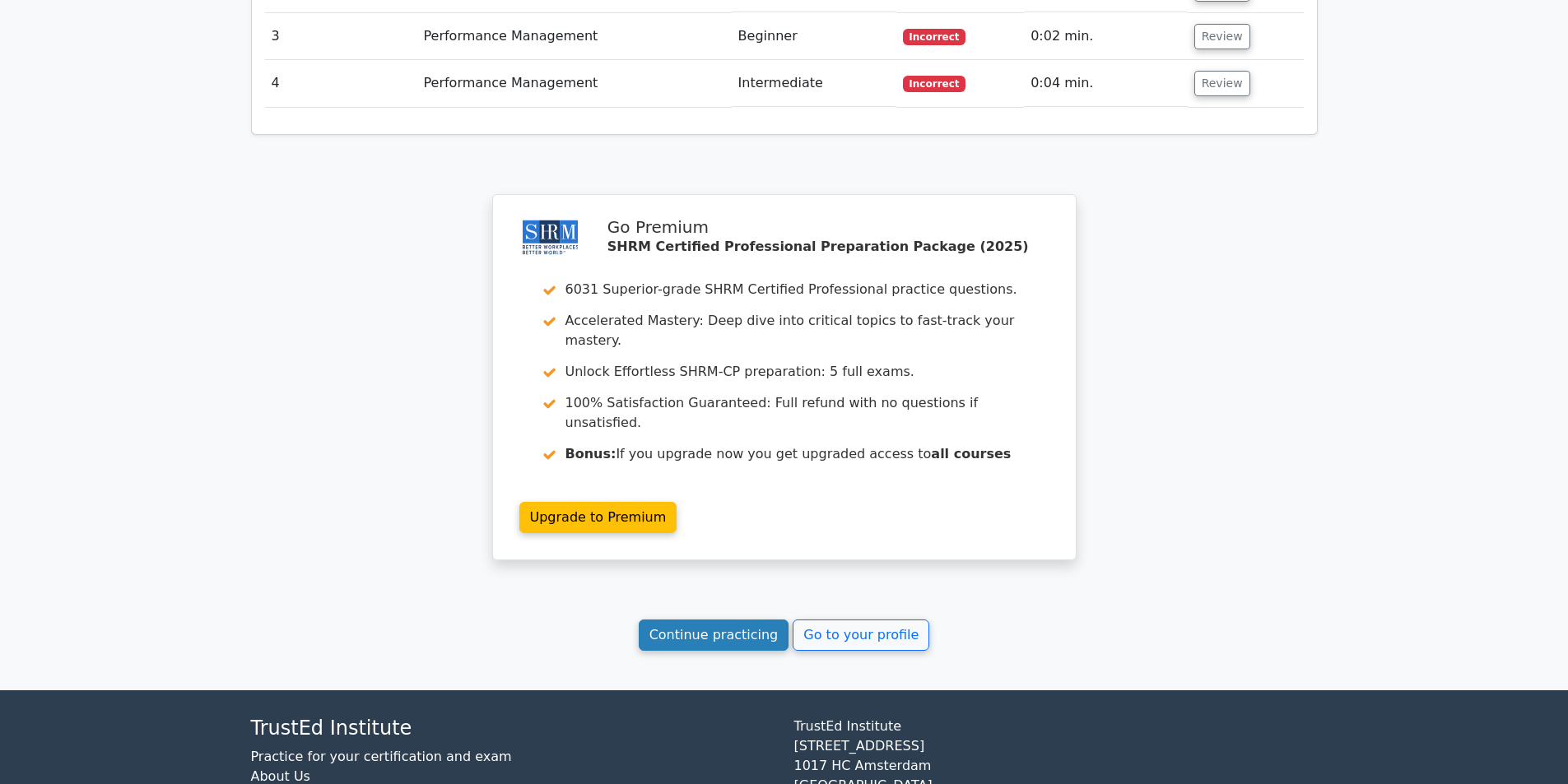
click at [722, 620] on link "Continue practicing" at bounding box center [714, 635] width 150 height 32
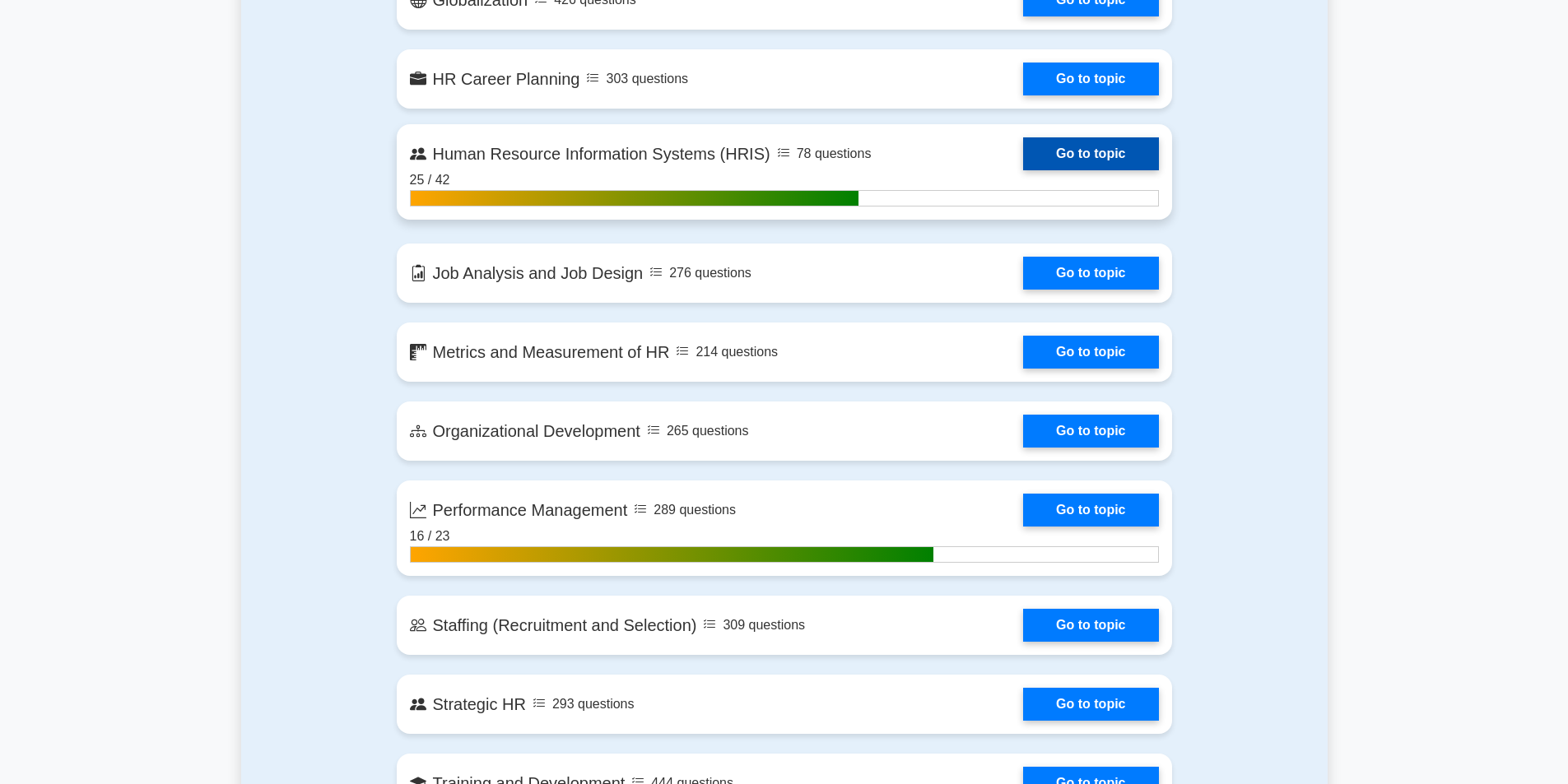
scroll to position [1482, 0]
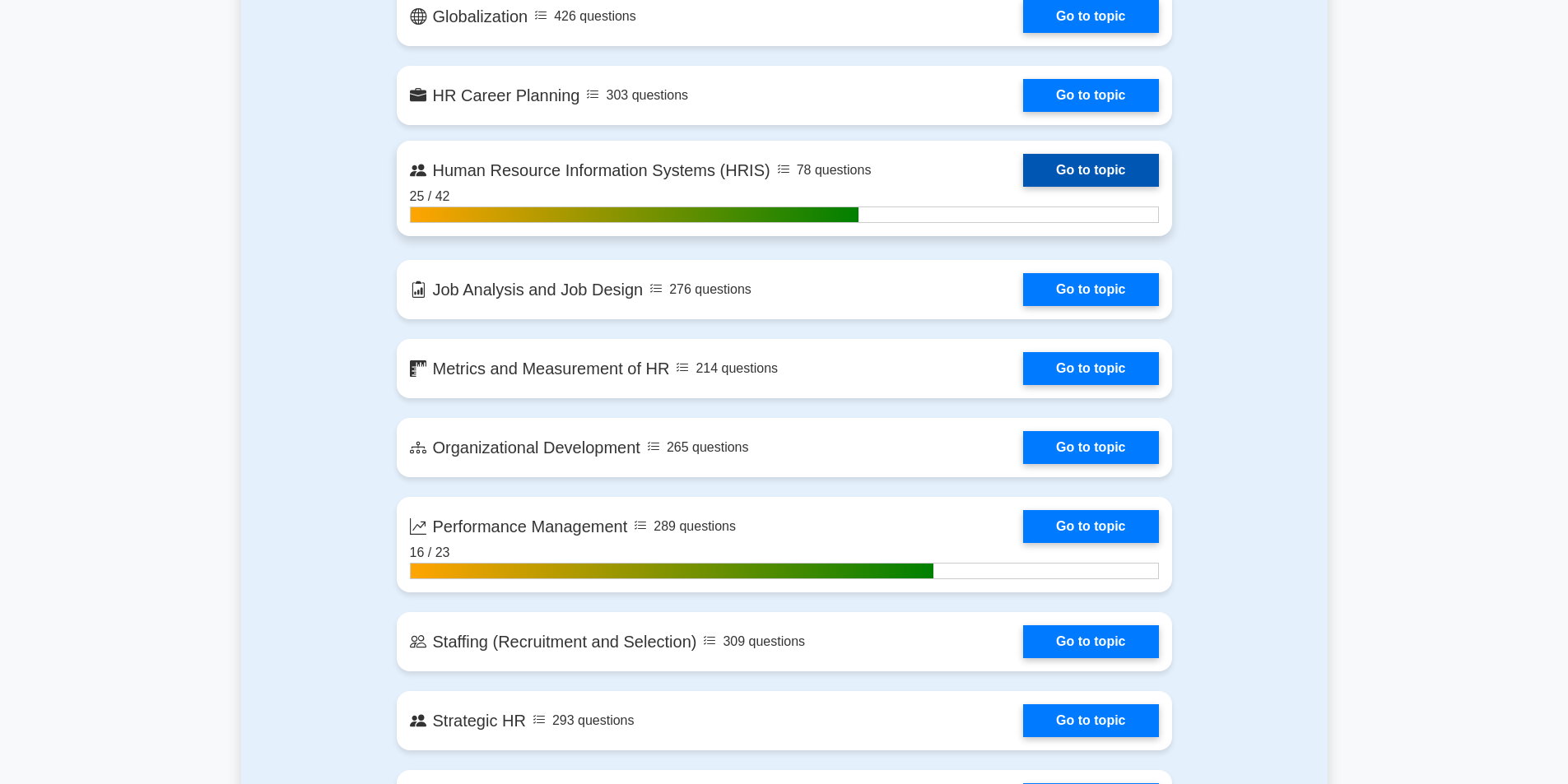
click at [1095, 165] on link "Go to topic" at bounding box center [1091, 170] width 135 height 33
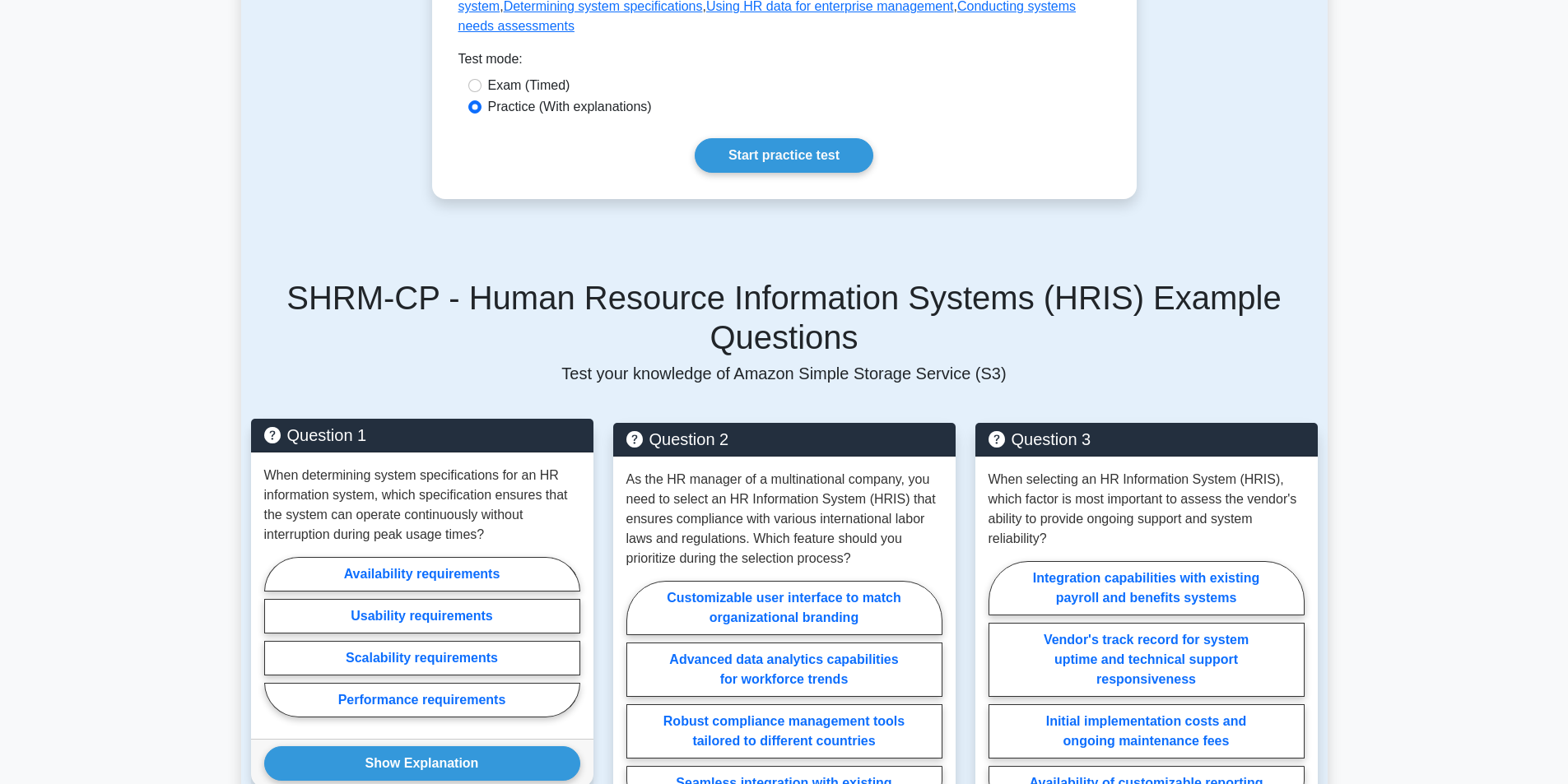
scroll to position [987, 0]
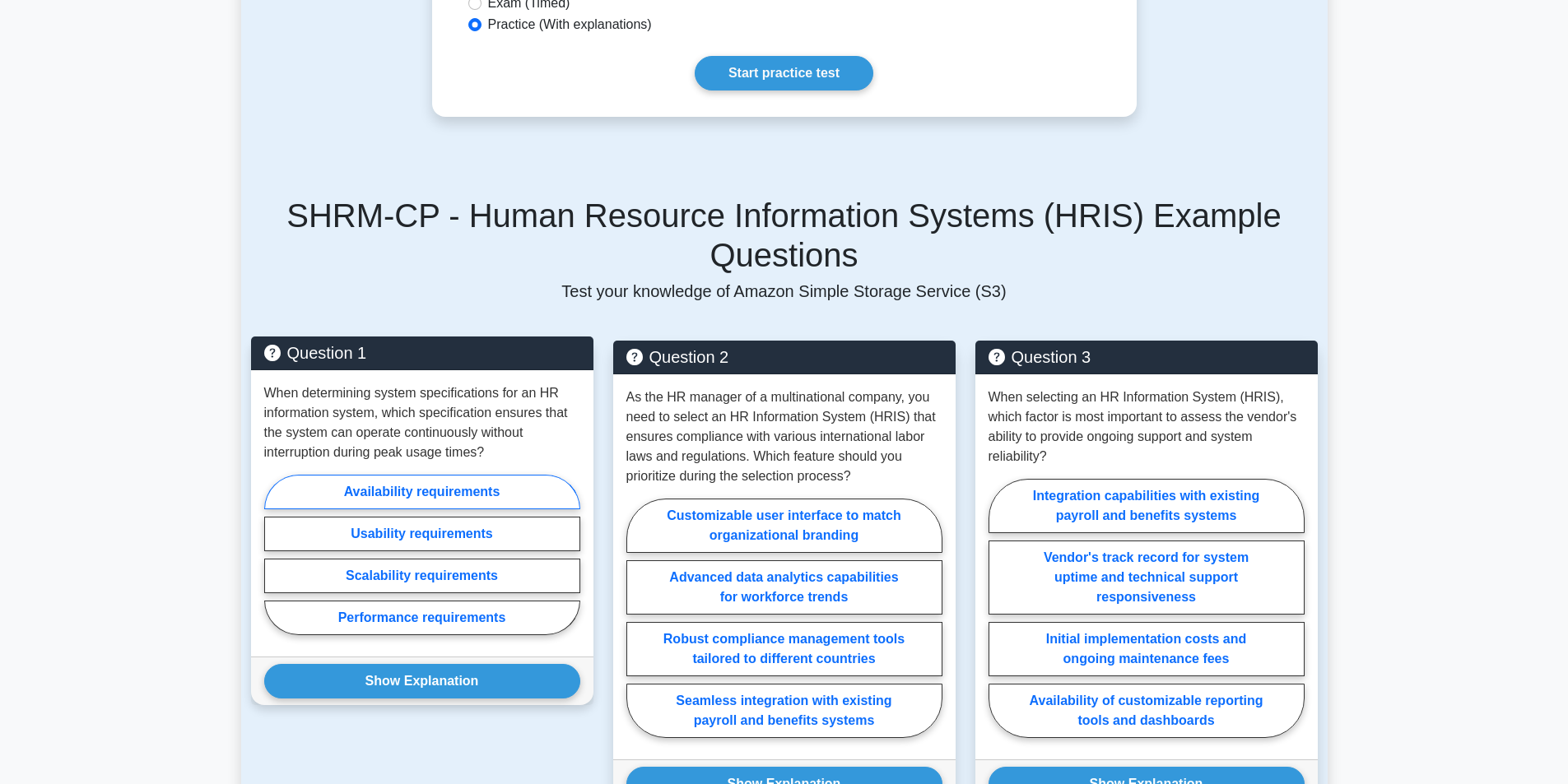
click at [518, 475] on label "Availability requirements" at bounding box center [422, 492] width 316 height 34
click at [275, 555] on input "Availability requirements" at bounding box center [269, 560] width 11 height 11
radio input "true"
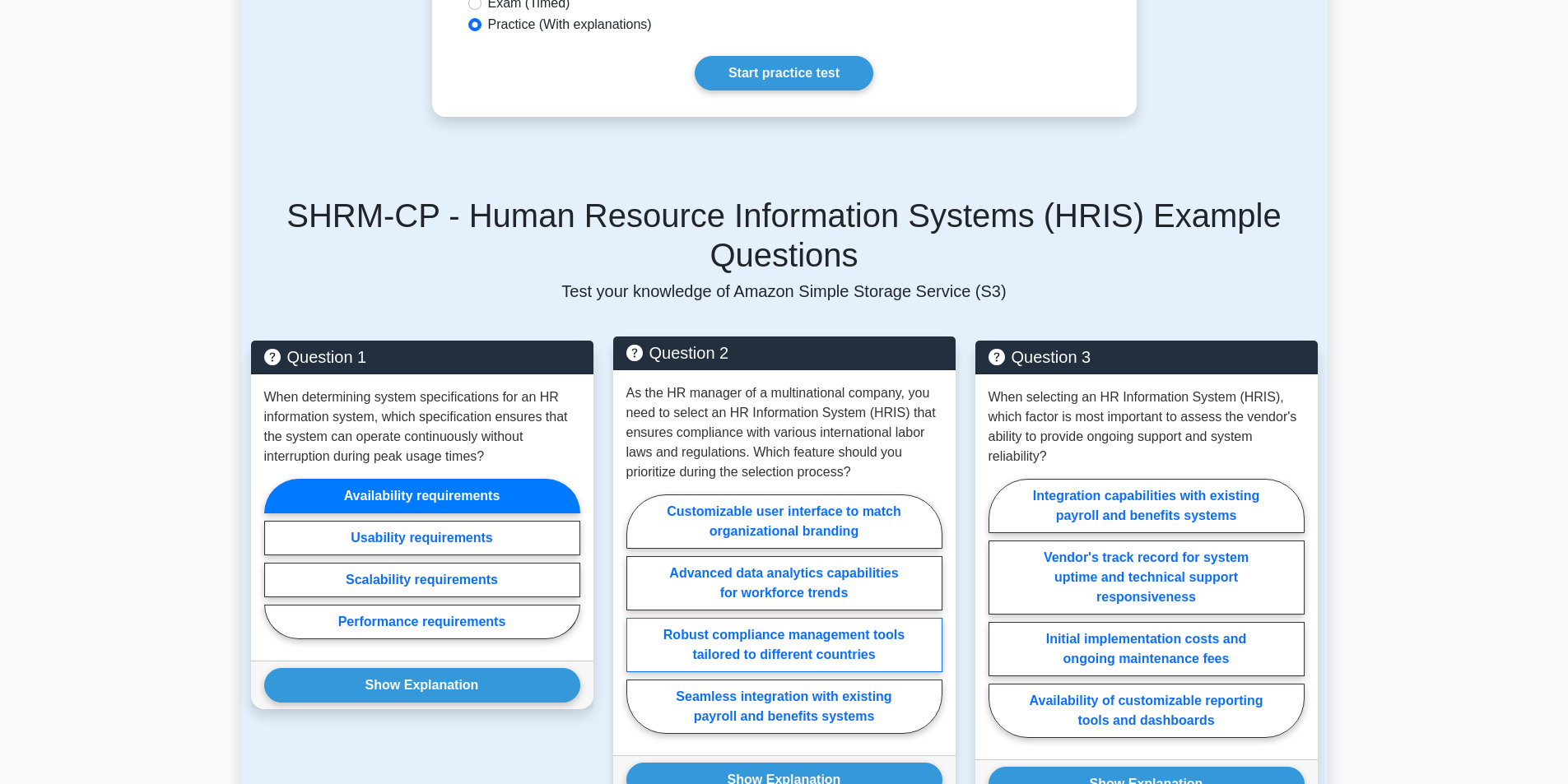
click at [822, 618] on label "Robust compliance management tools tailored to different countries" at bounding box center [785, 645] width 316 height 55
click at [637, 614] on input "Robust compliance management tools tailored to different countries" at bounding box center [632, 619] width 11 height 11
radio input "true"
